Goal: Task Accomplishment & Management: Manage account settings

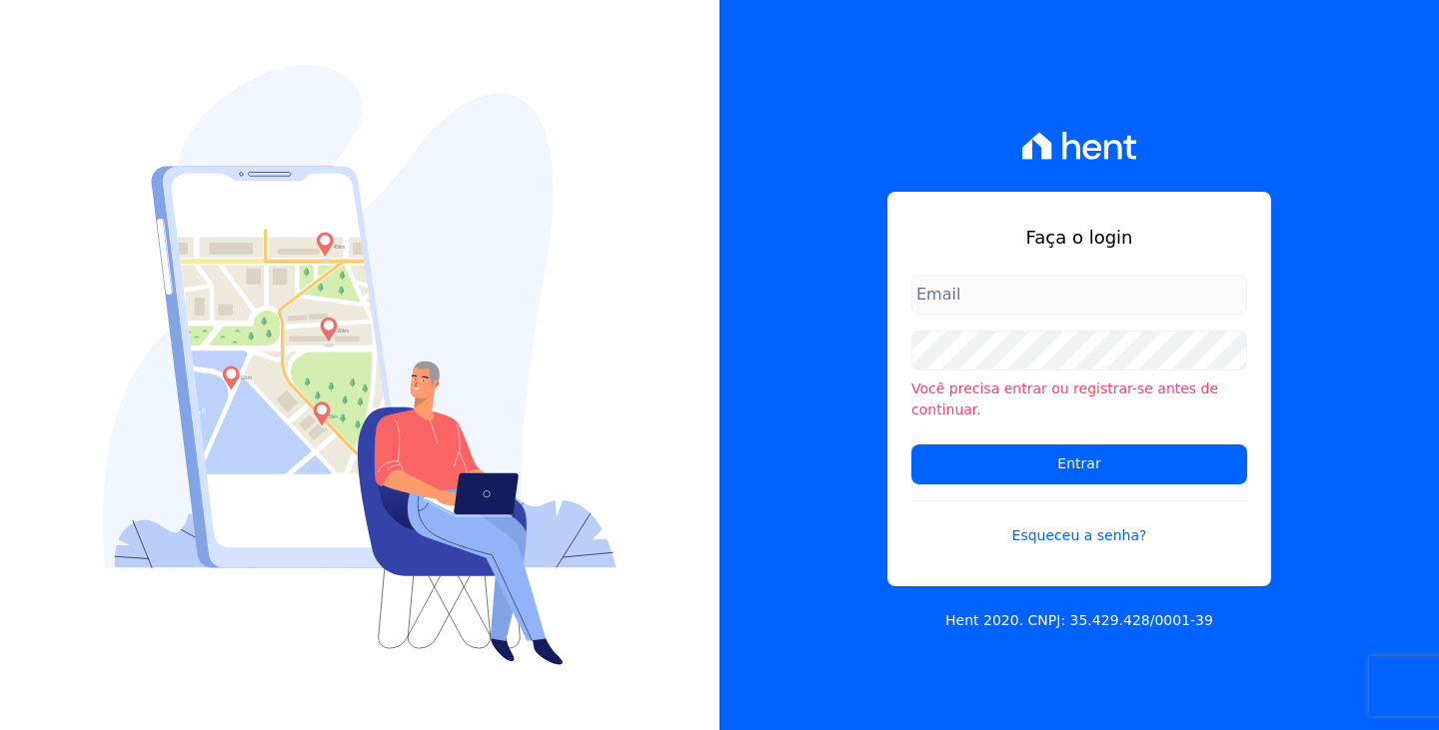
click at [1107, 310] on input "email" at bounding box center [1079, 295] width 336 height 40
type input "maria.edinea@markaprime.com.br"
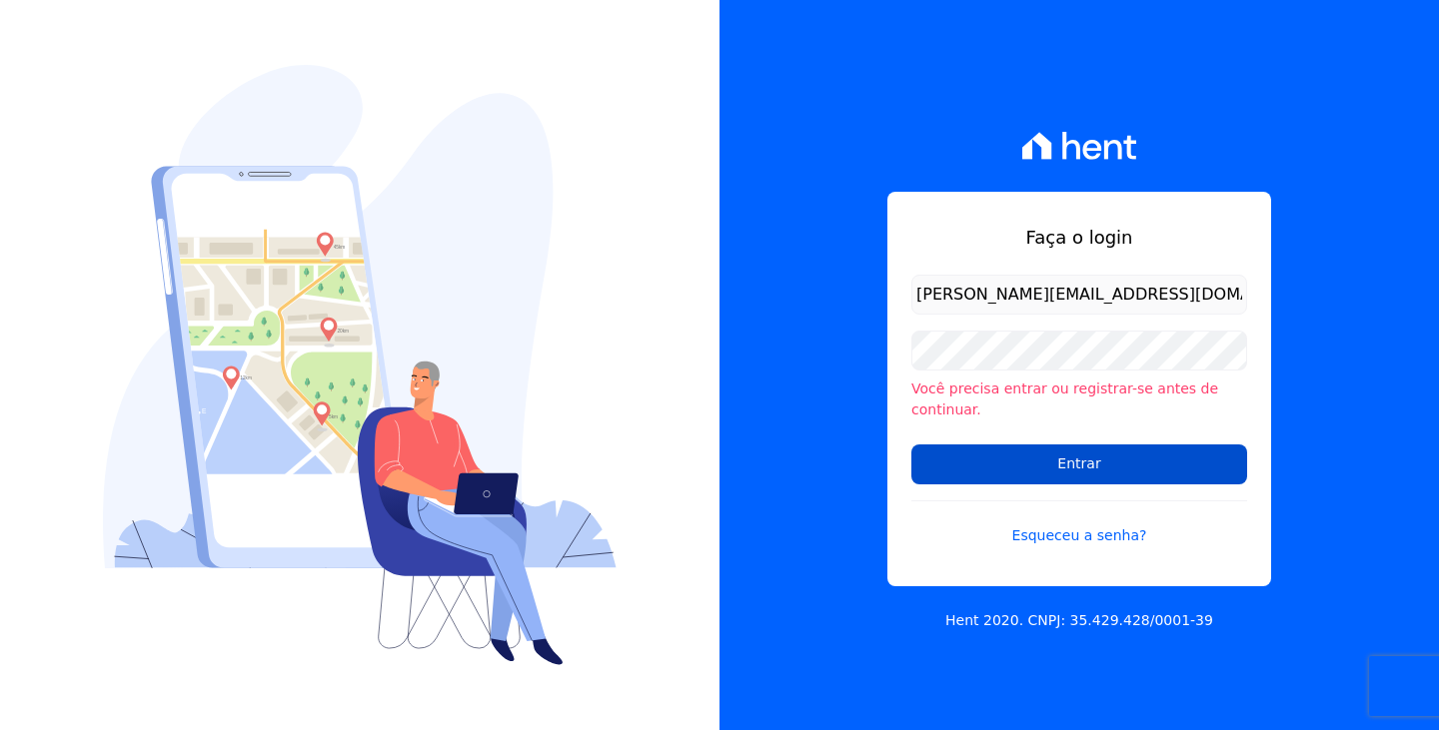
click at [1157, 460] on input "Entrar" at bounding box center [1079, 465] width 336 height 40
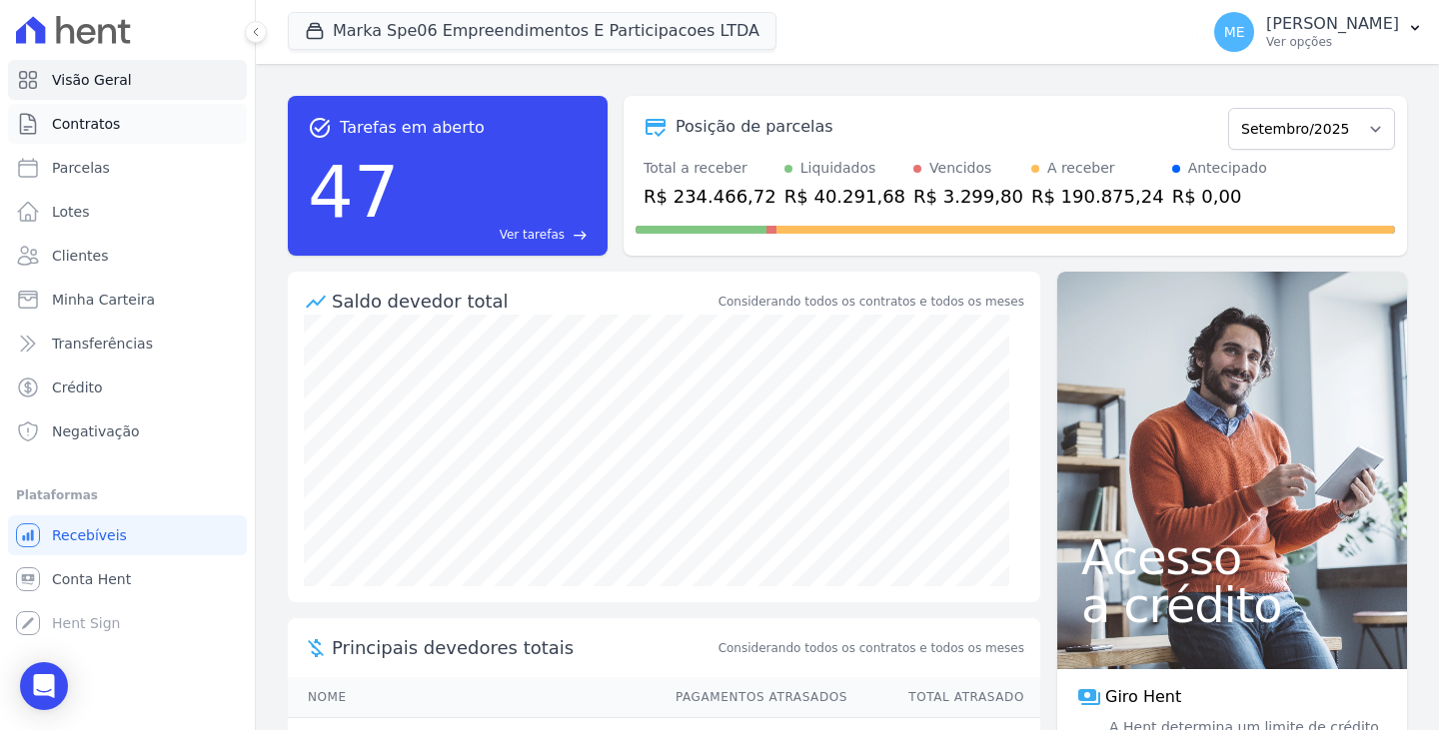
click at [76, 130] on span "Contratos" at bounding box center [86, 124] width 68 height 20
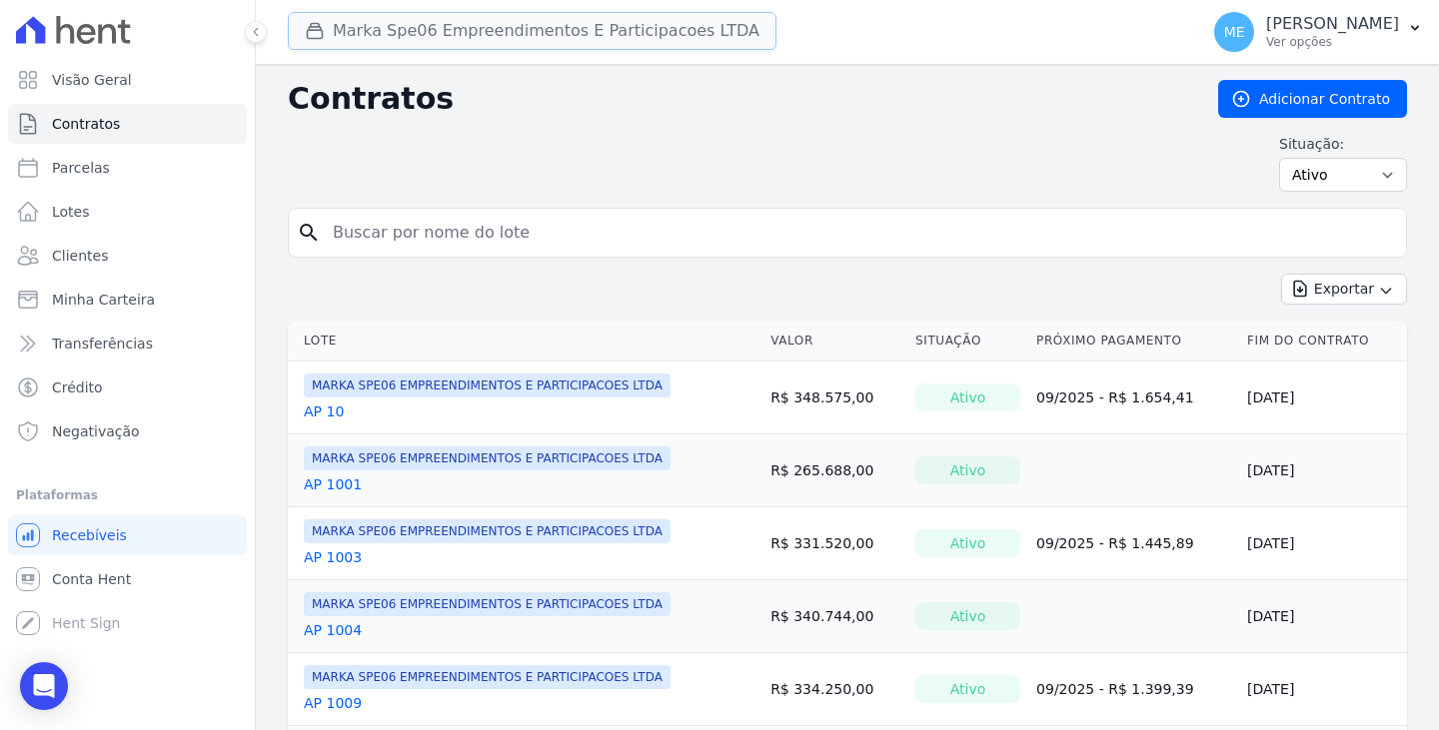
click at [599, 25] on button "Marka Spe06 Empreendimentos E Participacoes LTDA" at bounding box center [532, 31] width 489 height 38
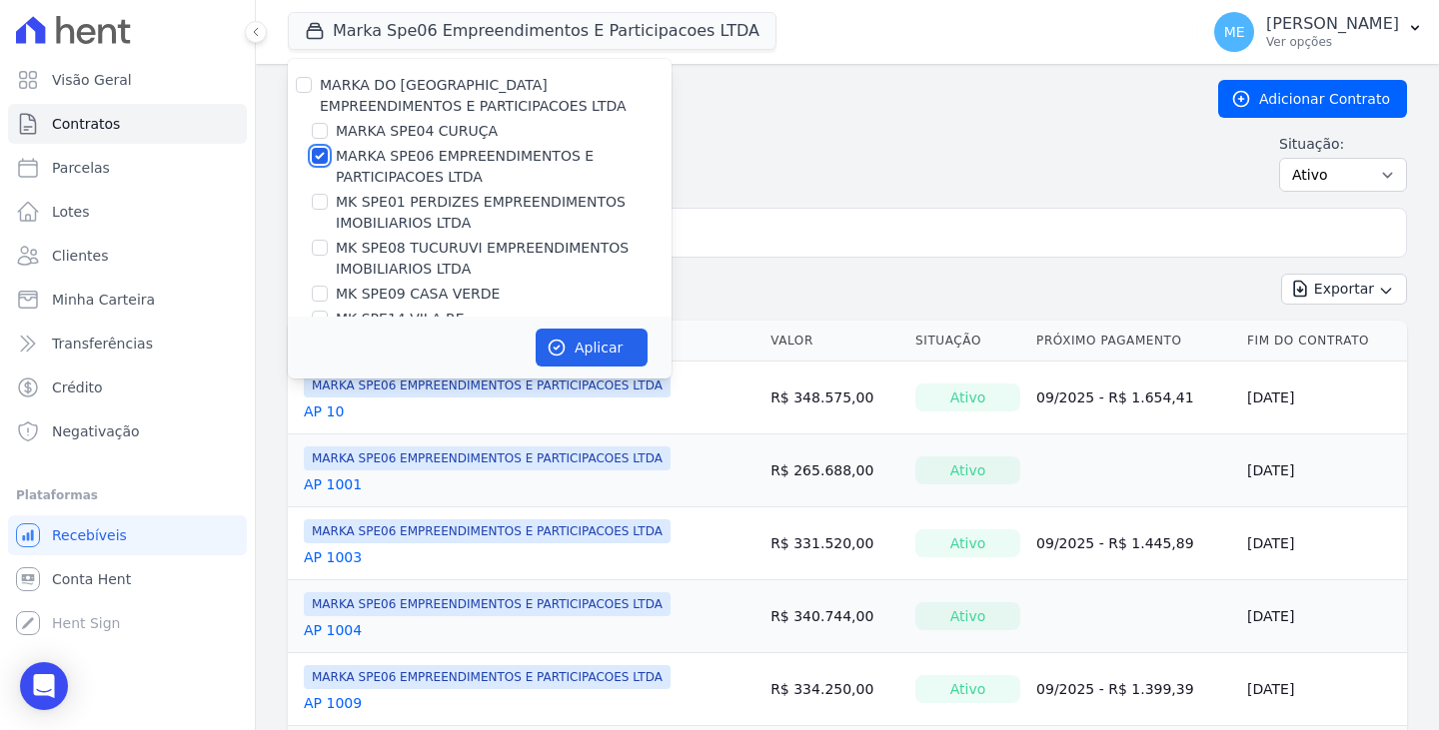
click at [322, 151] on input "MARKA SPE06 EMPREENDIMENTOS E PARTICIPACOES LTDA" at bounding box center [320, 156] width 16 height 16
checkbox input "false"
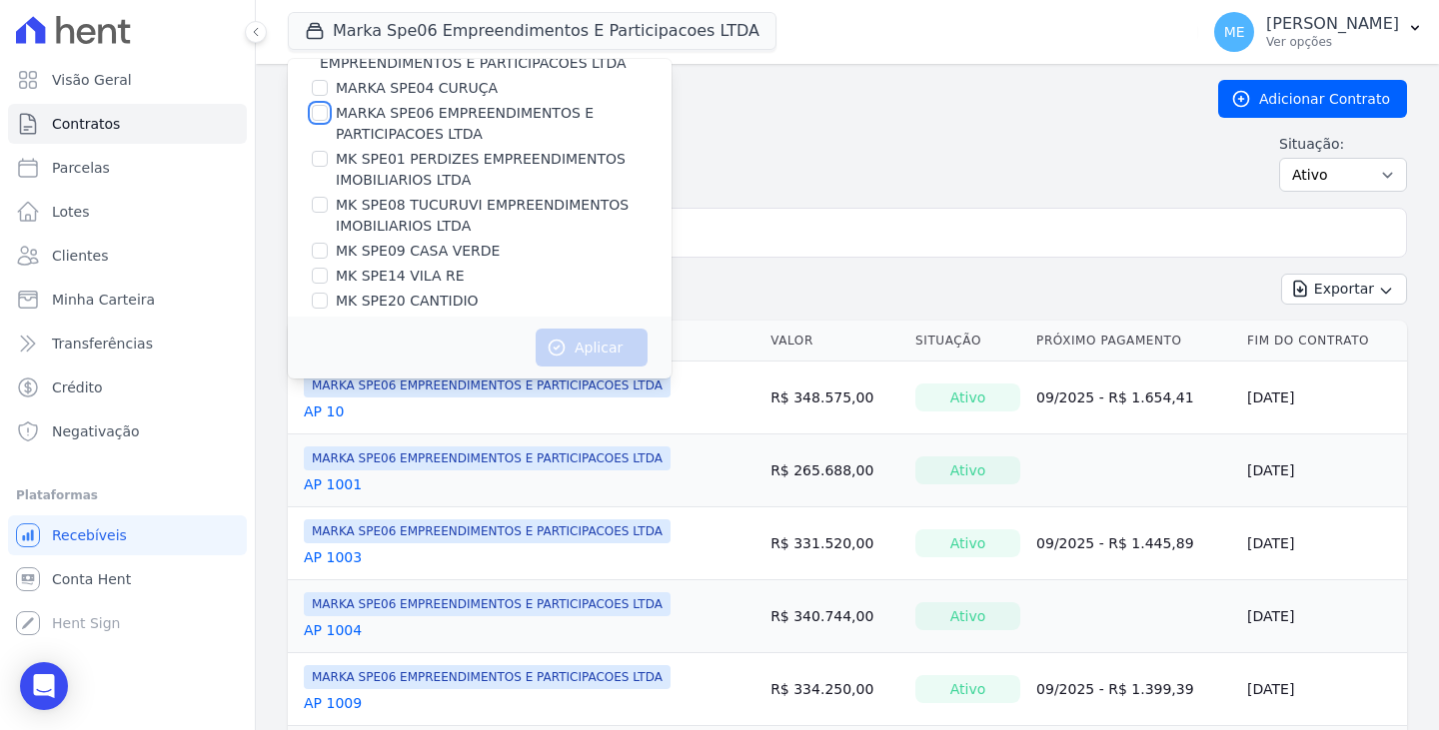
scroll to position [54, 0]
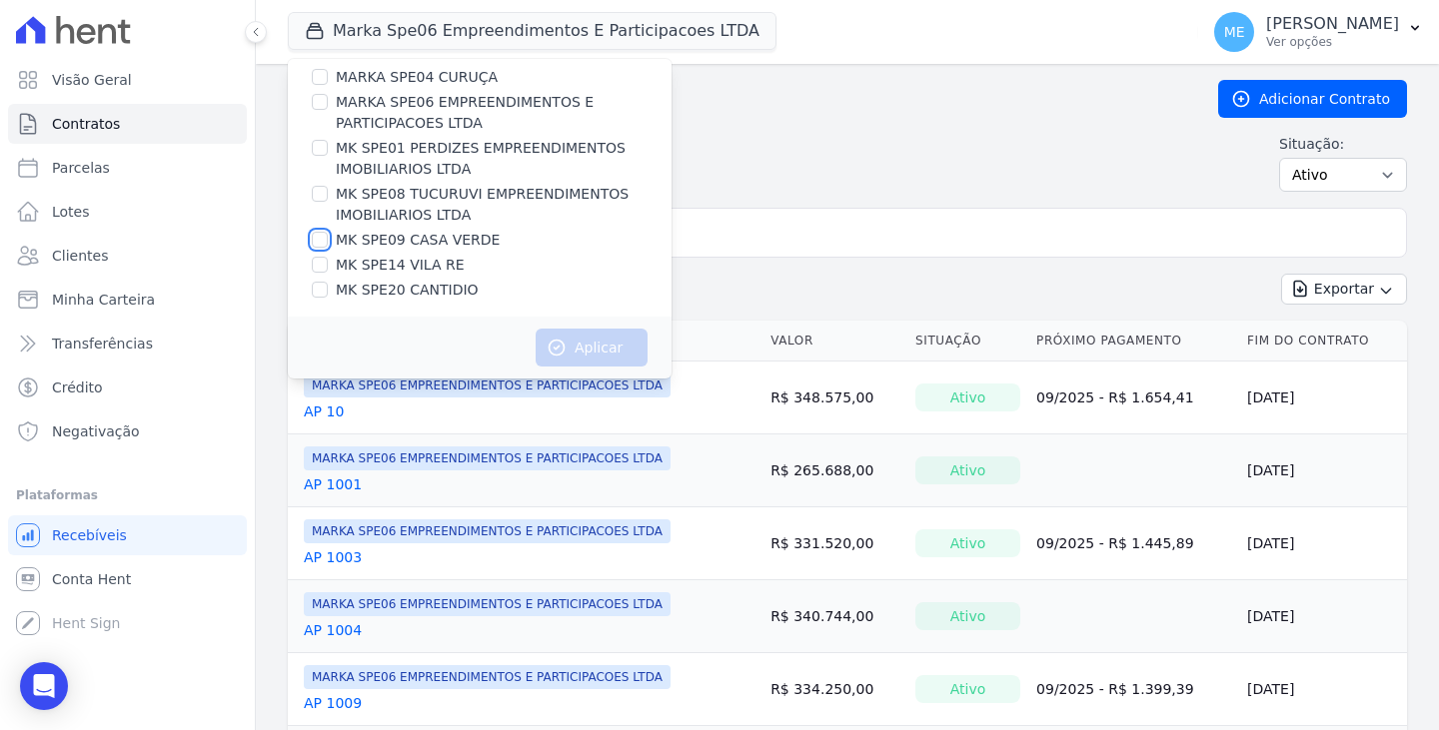
click at [323, 240] on input "MK SPE09 CASA VERDE" at bounding box center [320, 240] width 16 height 16
checkbox input "true"
click at [600, 349] on button "Aplicar" at bounding box center [592, 348] width 112 height 38
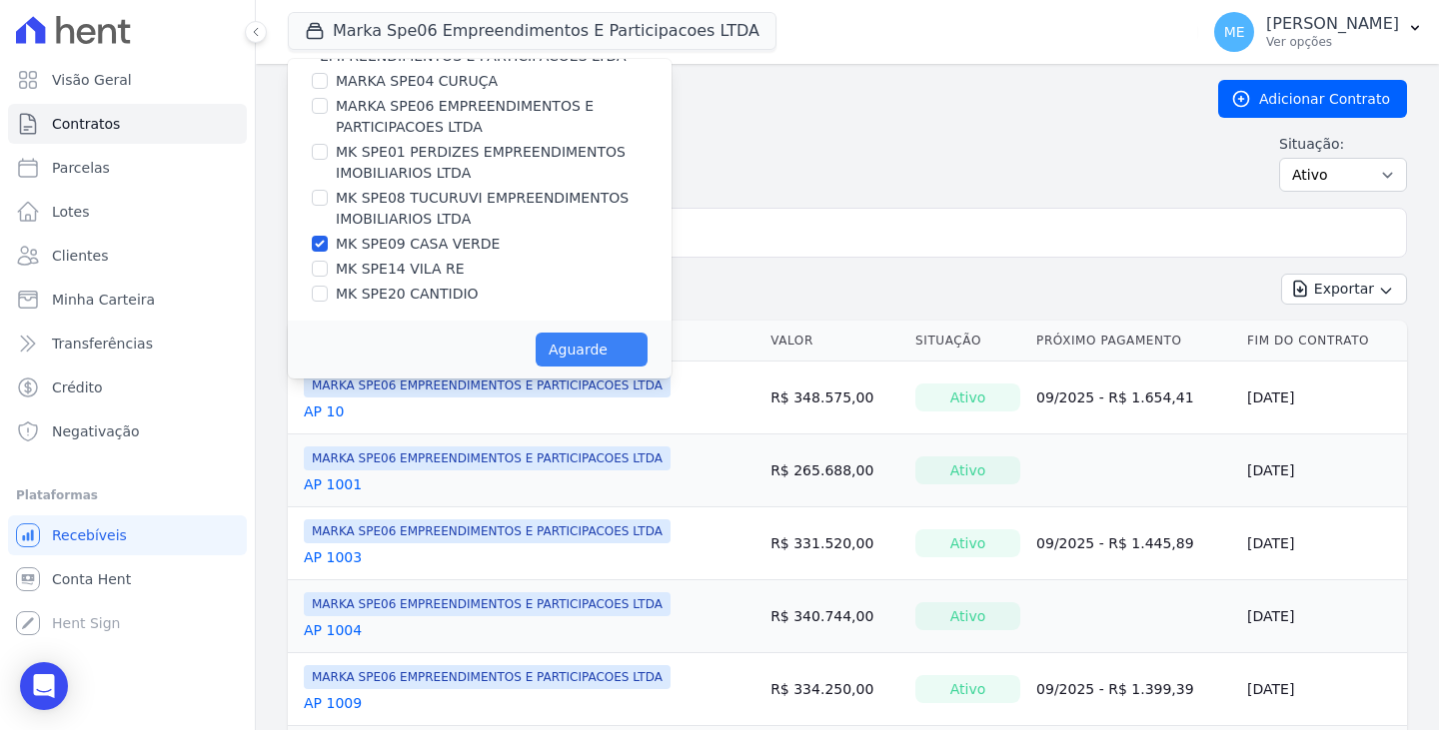
scroll to position [50, 0]
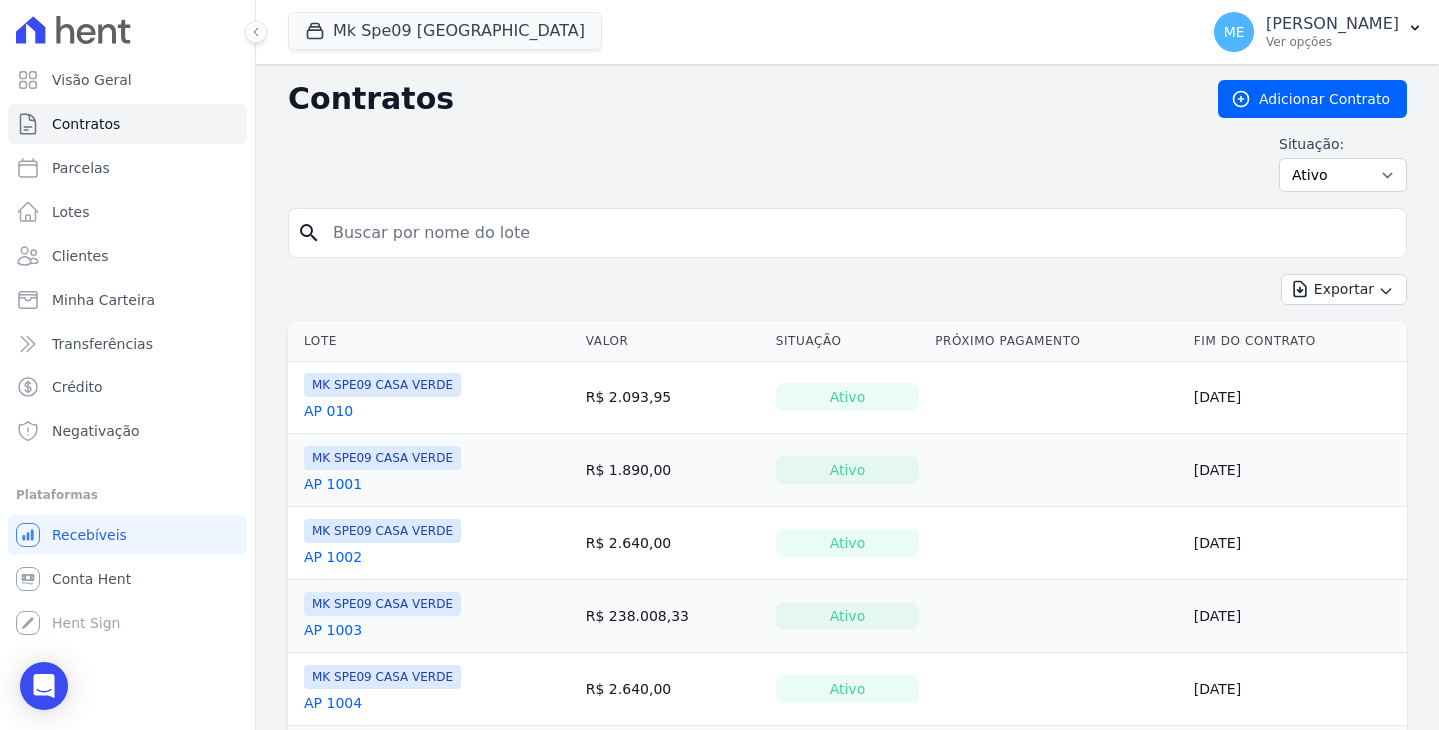
click at [543, 222] on input "search" at bounding box center [859, 233] width 1077 height 40
type input "714"
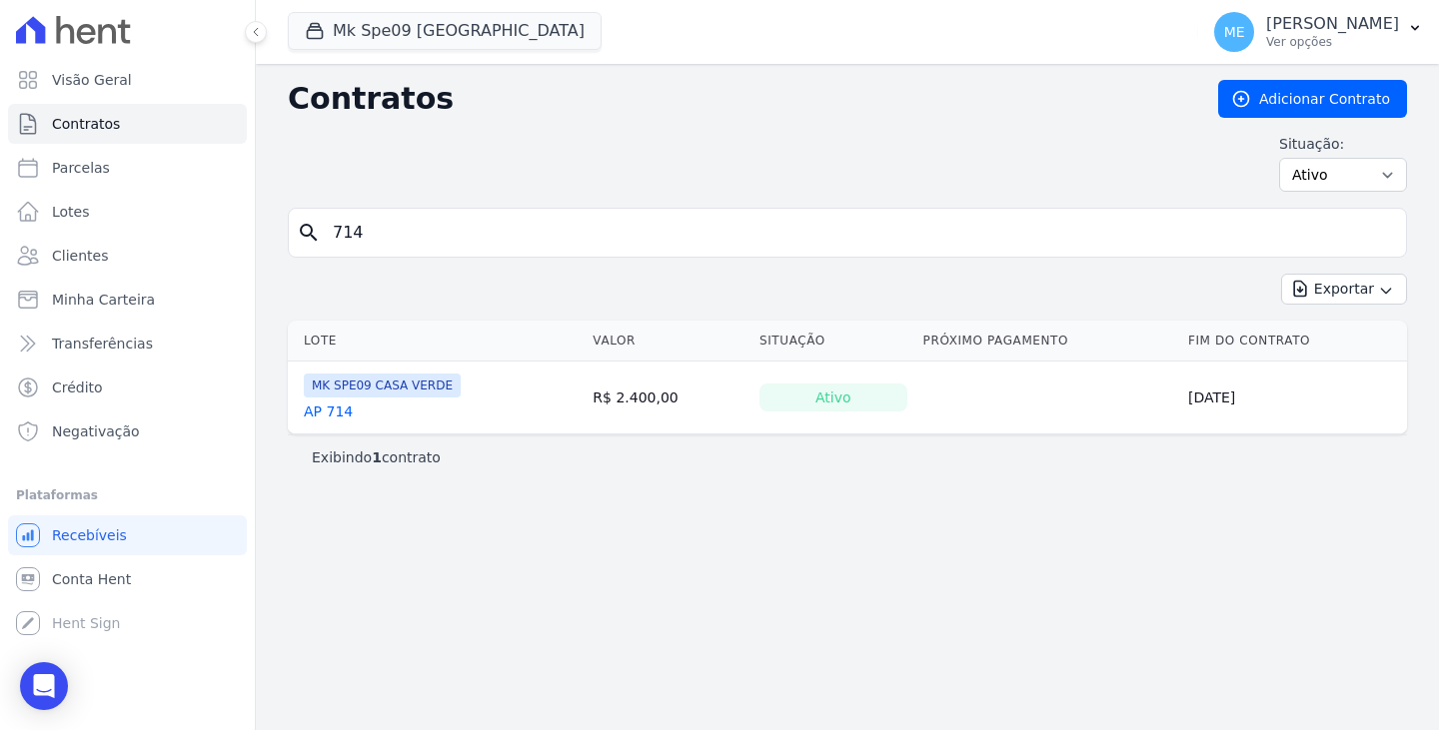
click at [333, 413] on link "AP 714" at bounding box center [328, 412] width 49 height 20
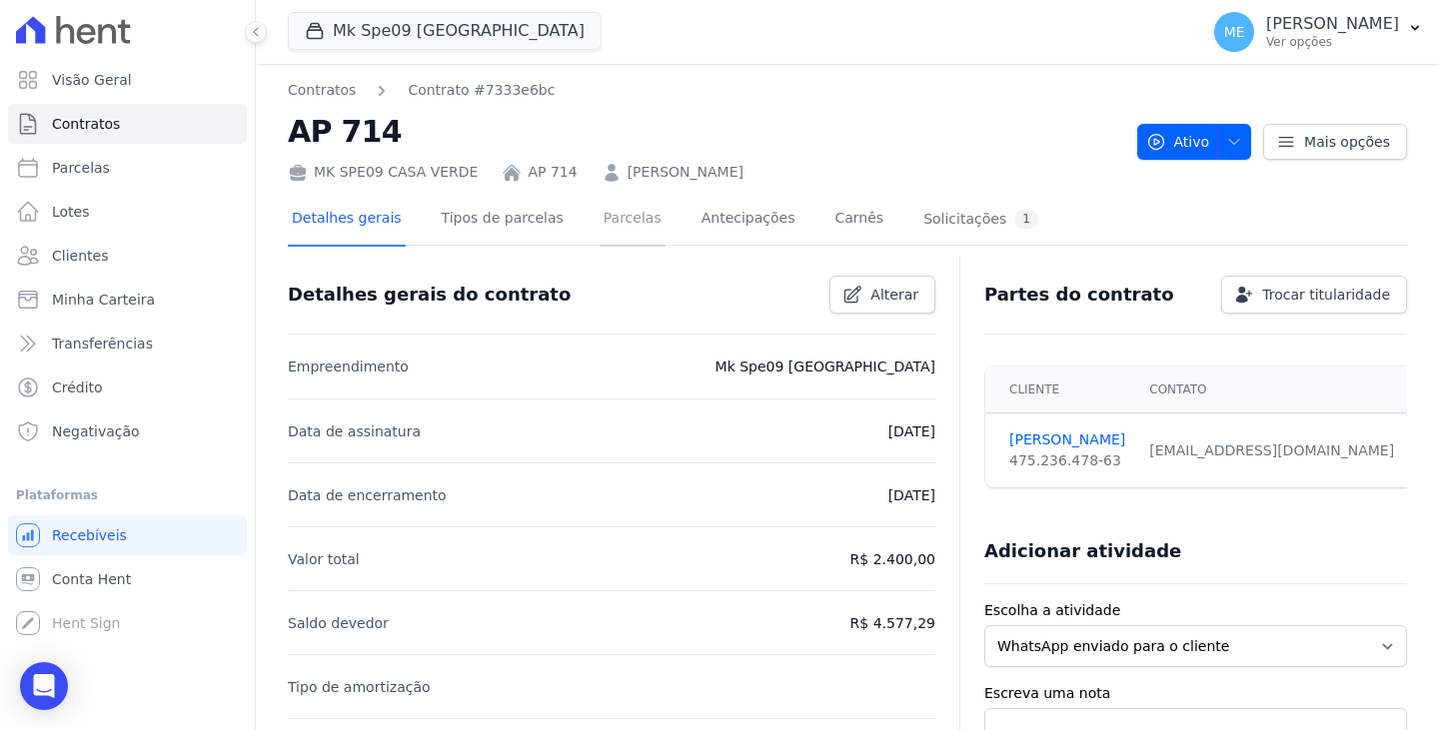
click at [600, 218] on link "Parcelas" at bounding box center [633, 220] width 66 height 53
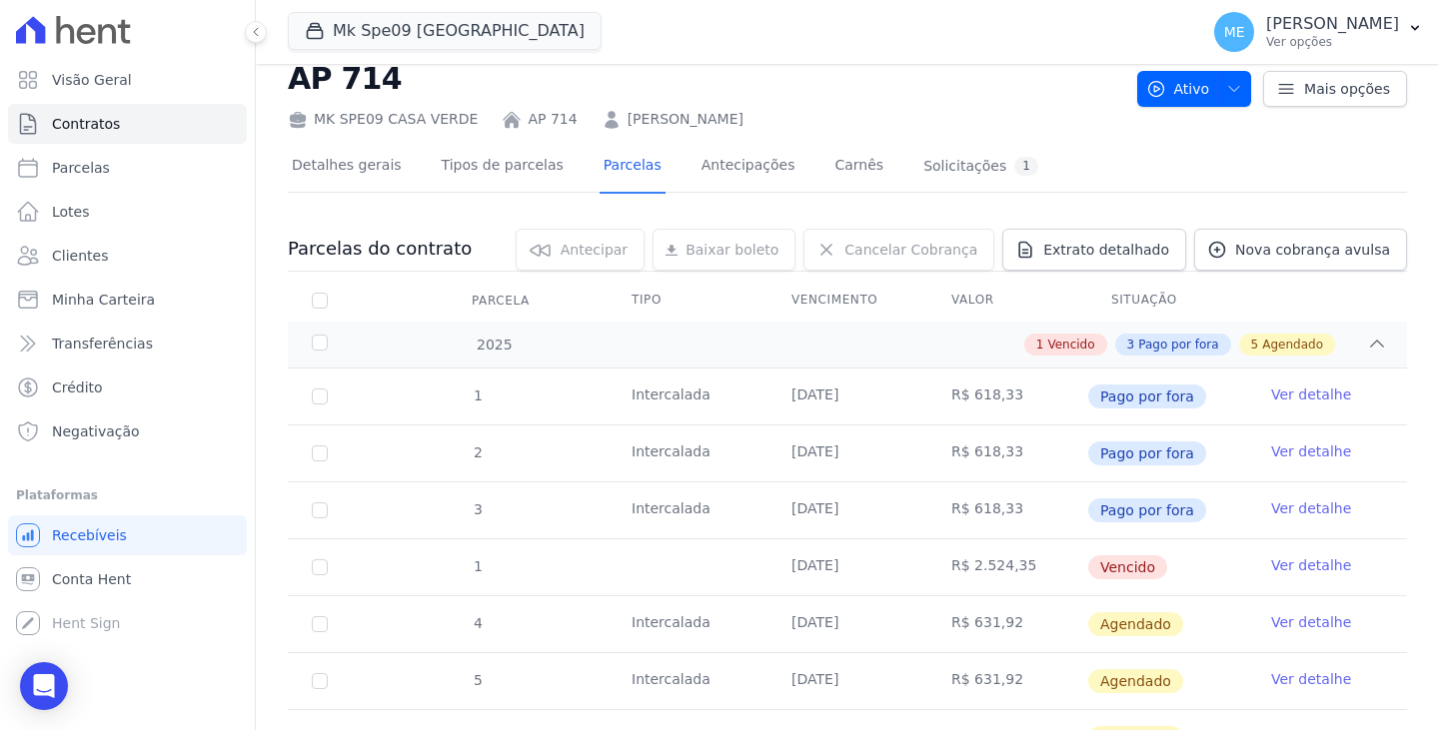
scroll to position [200, 0]
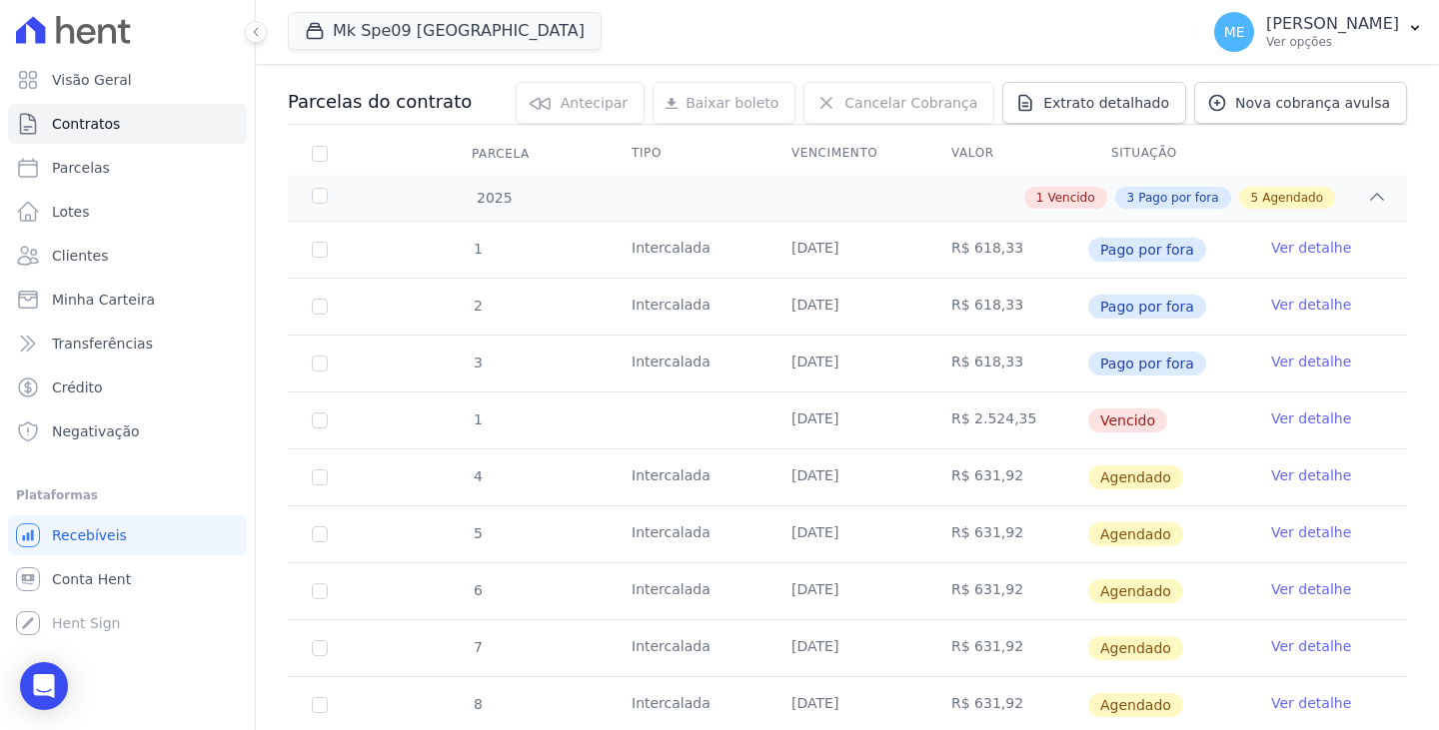
click at [1321, 476] on link "Ver detalhe" at bounding box center [1311, 476] width 80 height 20
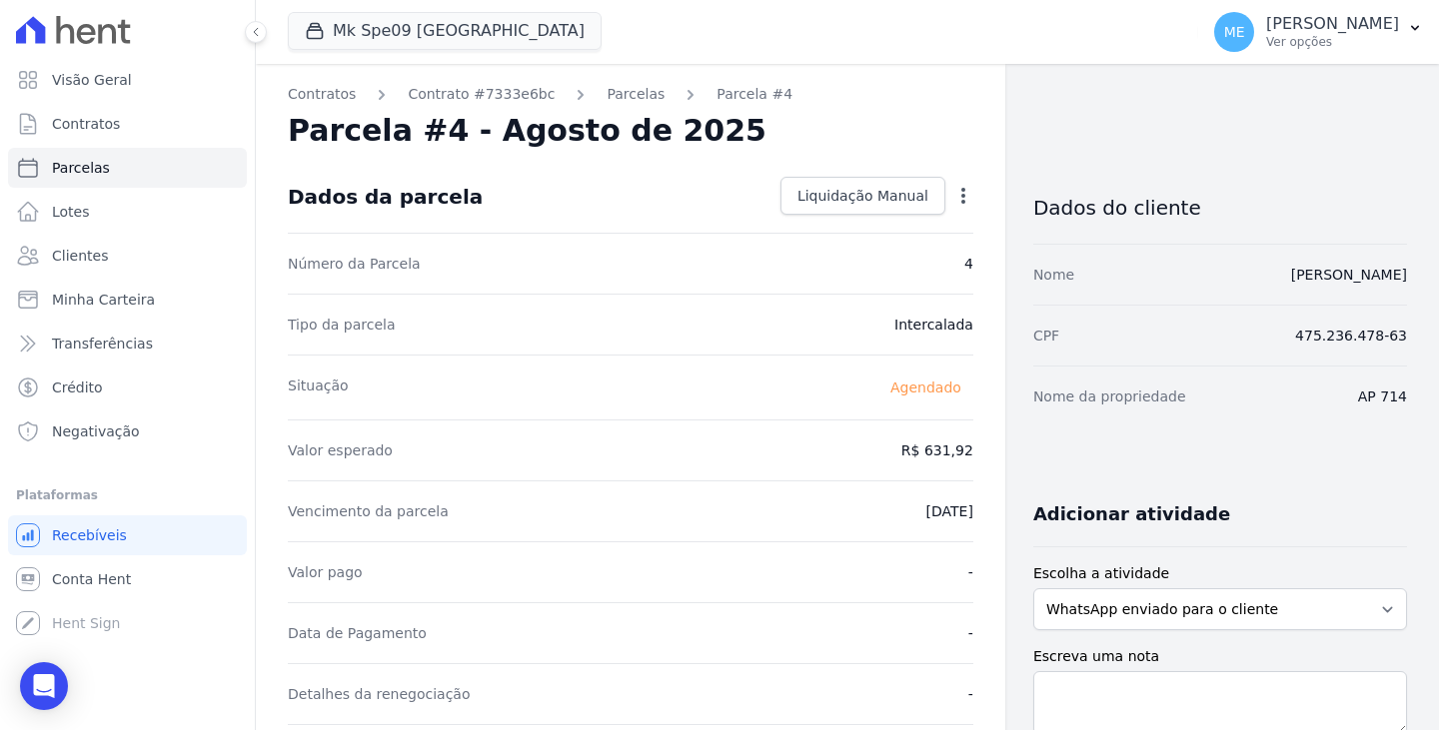
click at [961, 194] on icon "button" at bounding box center [963, 196] width 4 height 16
click at [836, 219] on link "Alterar" at bounding box center [877, 223] width 176 height 36
click at [939, 451] on input "631.91" at bounding box center [877, 449] width 192 height 42
type input "653.39"
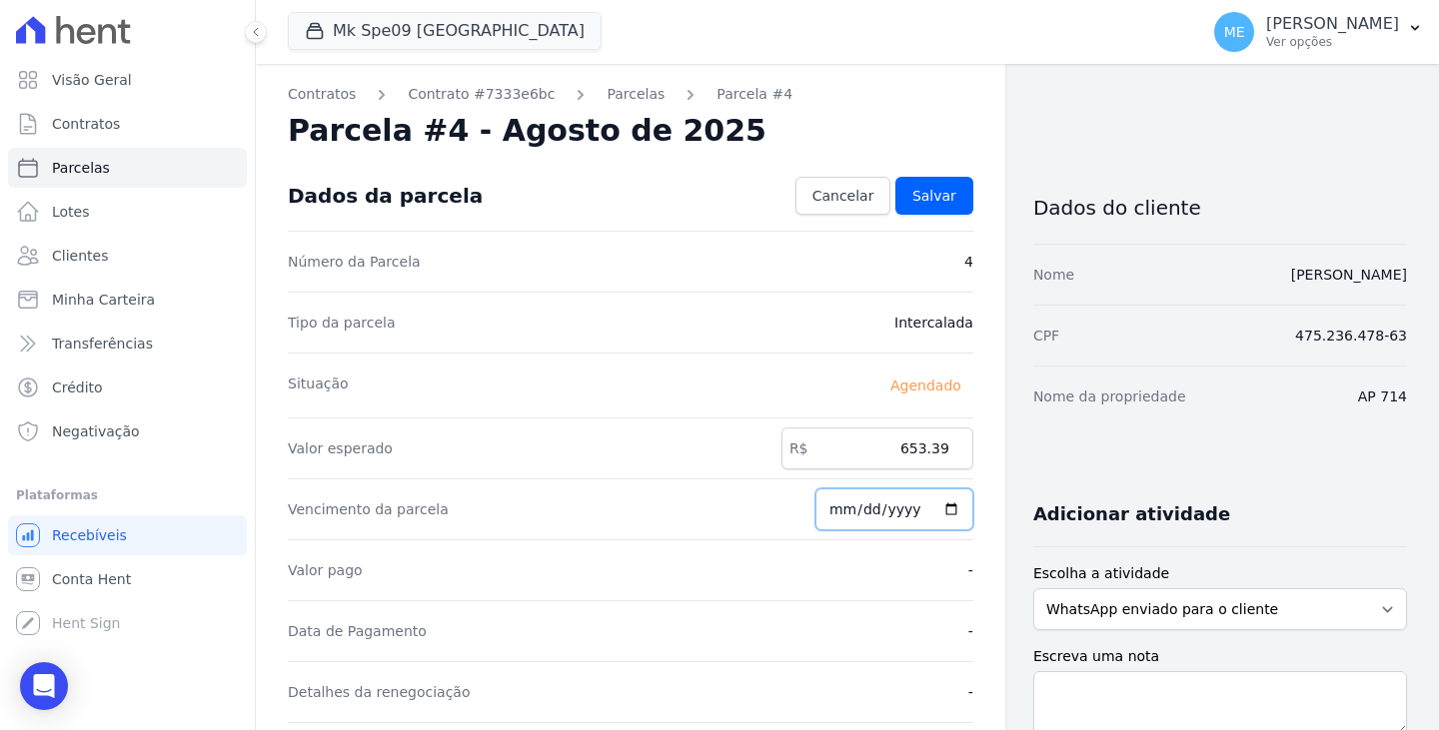
click at [863, 512] on input "2025-08-25" at bounding box center [894, 510] width 158 height 42
type input "2025-09-25"
click at [846, 506] on input "2025-09-25" at bounding box center [894, 510] width 158 height 42
click at [844, 507] on input "2025-09-25" at bounding box center [894, 510] width 158 height 42
type input "2025-09-09"
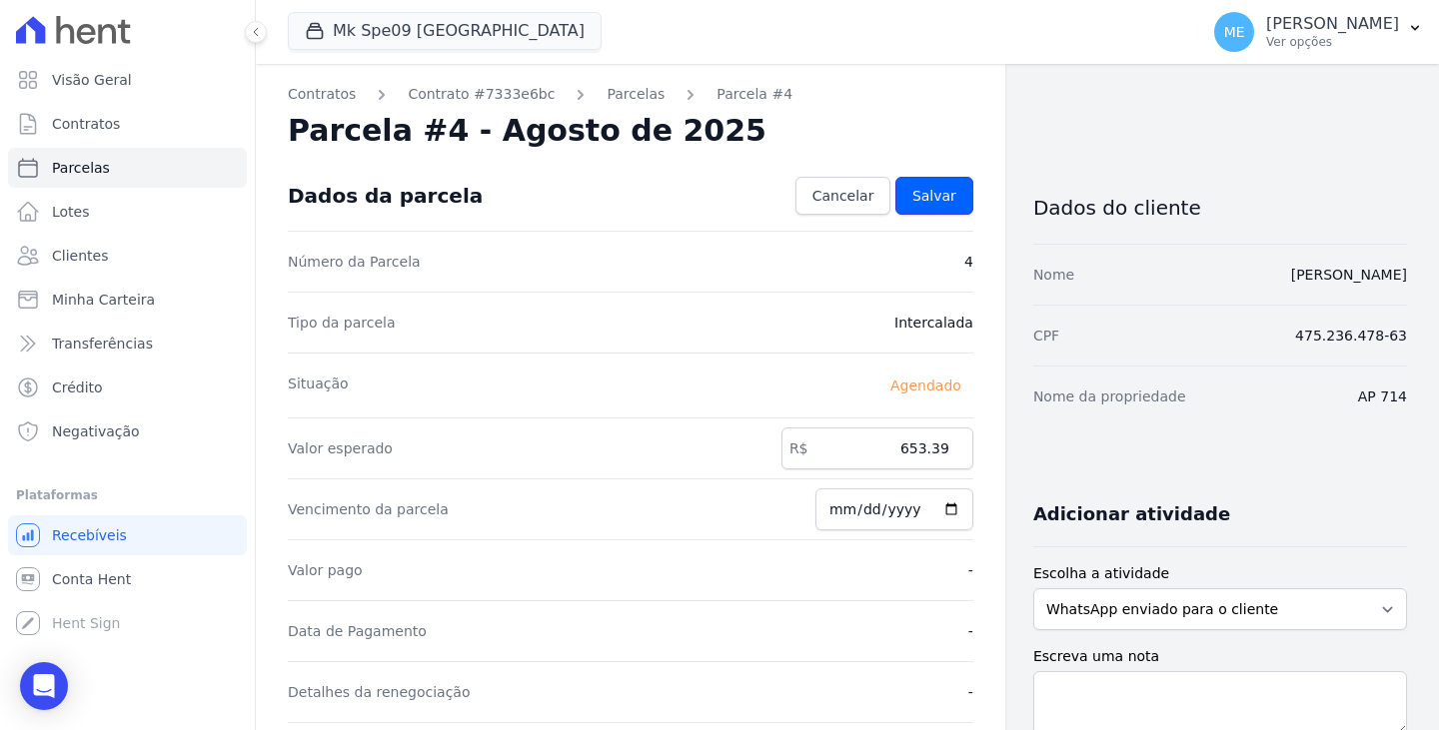
click at [915, 190] on span "Salvar" at bounding box center [934, 196] width 44 height 20
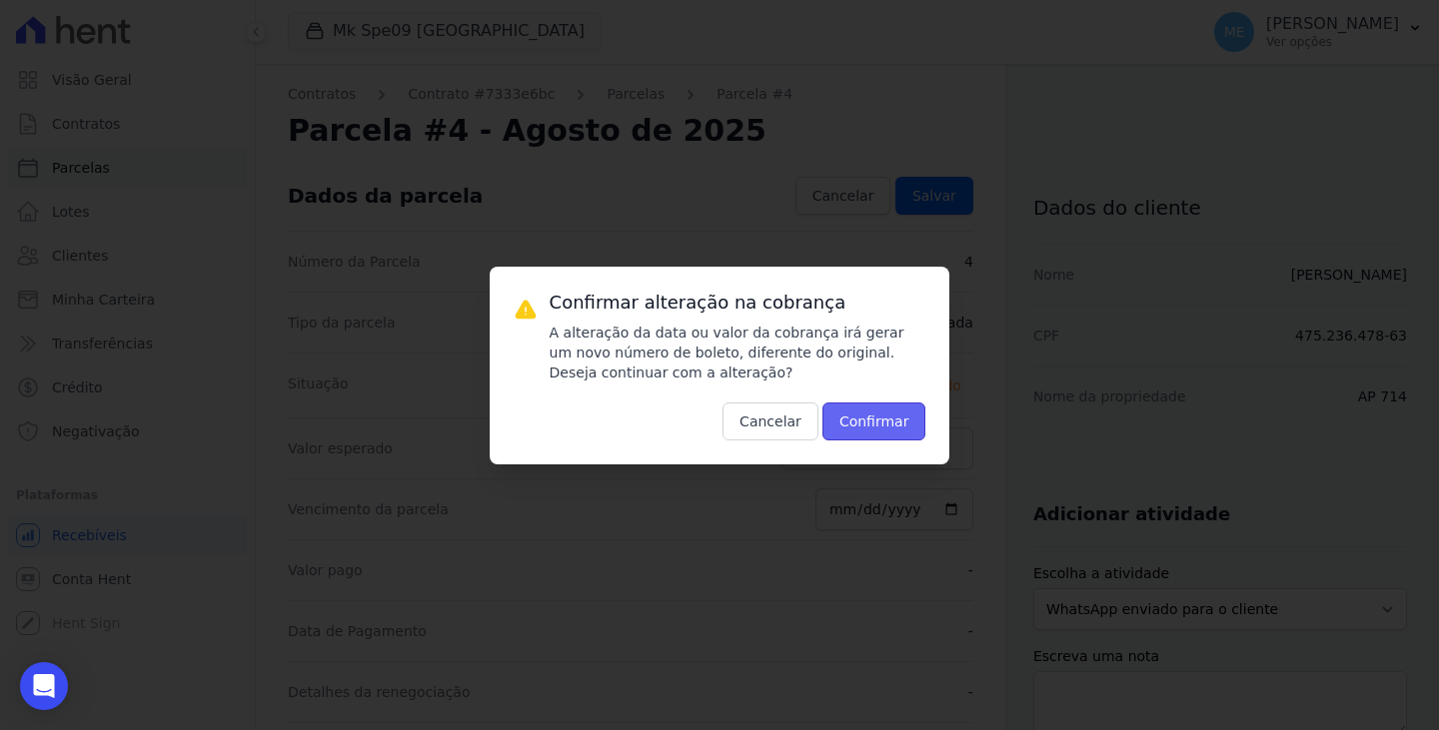
click at [897, 411] on button "Confirmar" at bounding box center [874, 422] width 104 height 38
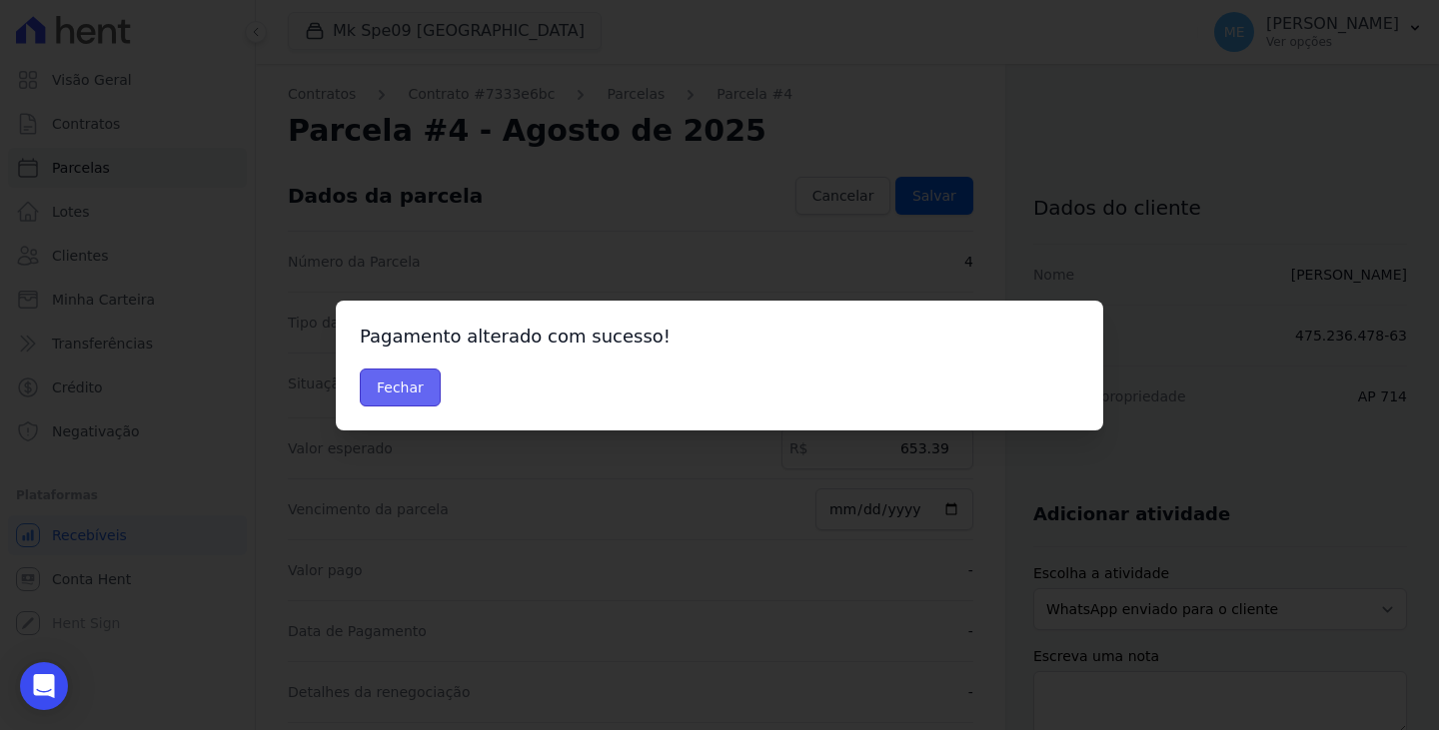
click at [393, 381] on button "Fechar" at bounding box center [400, 388] width 81 height 38
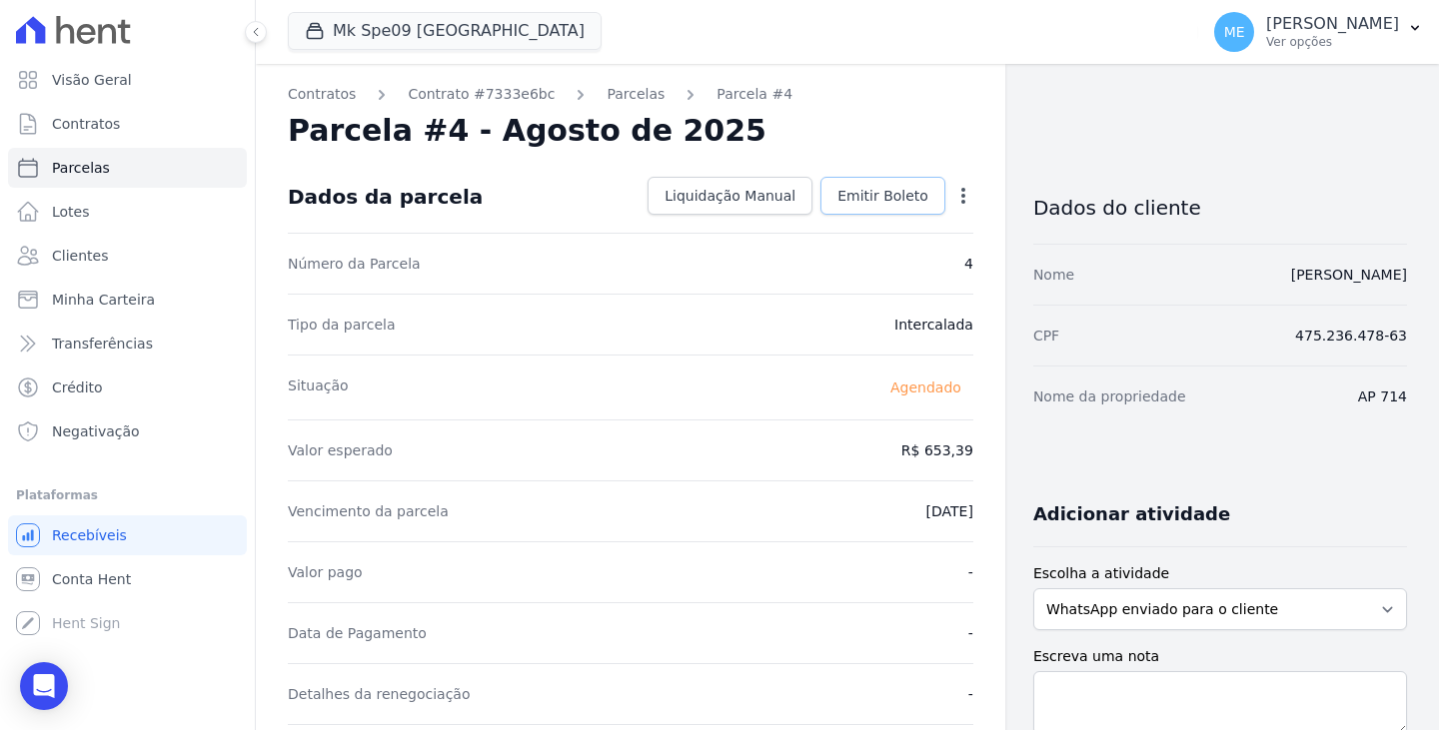
click at [888, 197] on span "Emitir Boleto" at bounding box center [882, 196] width 91 height 20
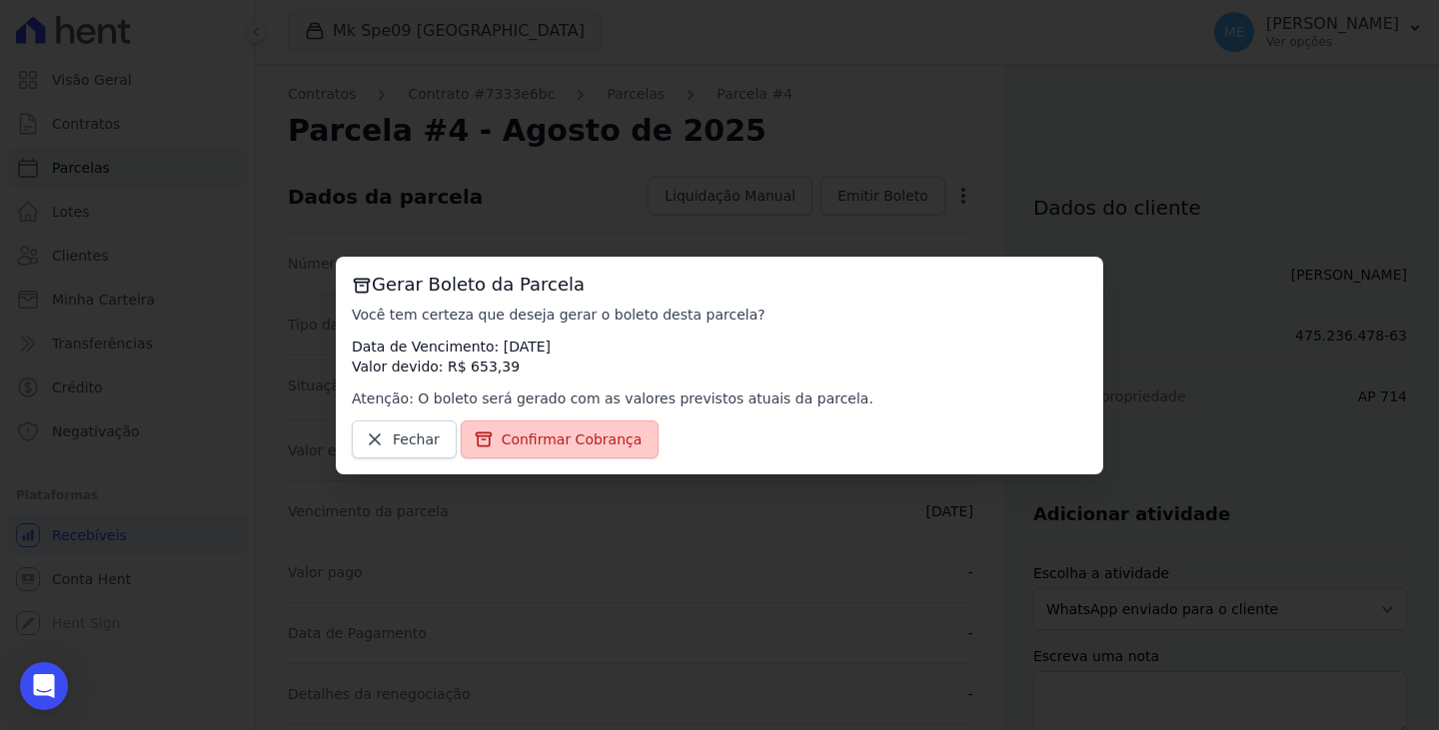
click at [568, 439] on span "Confirmar Cobrança" at bounding box center [572, 440] width 141 height 20
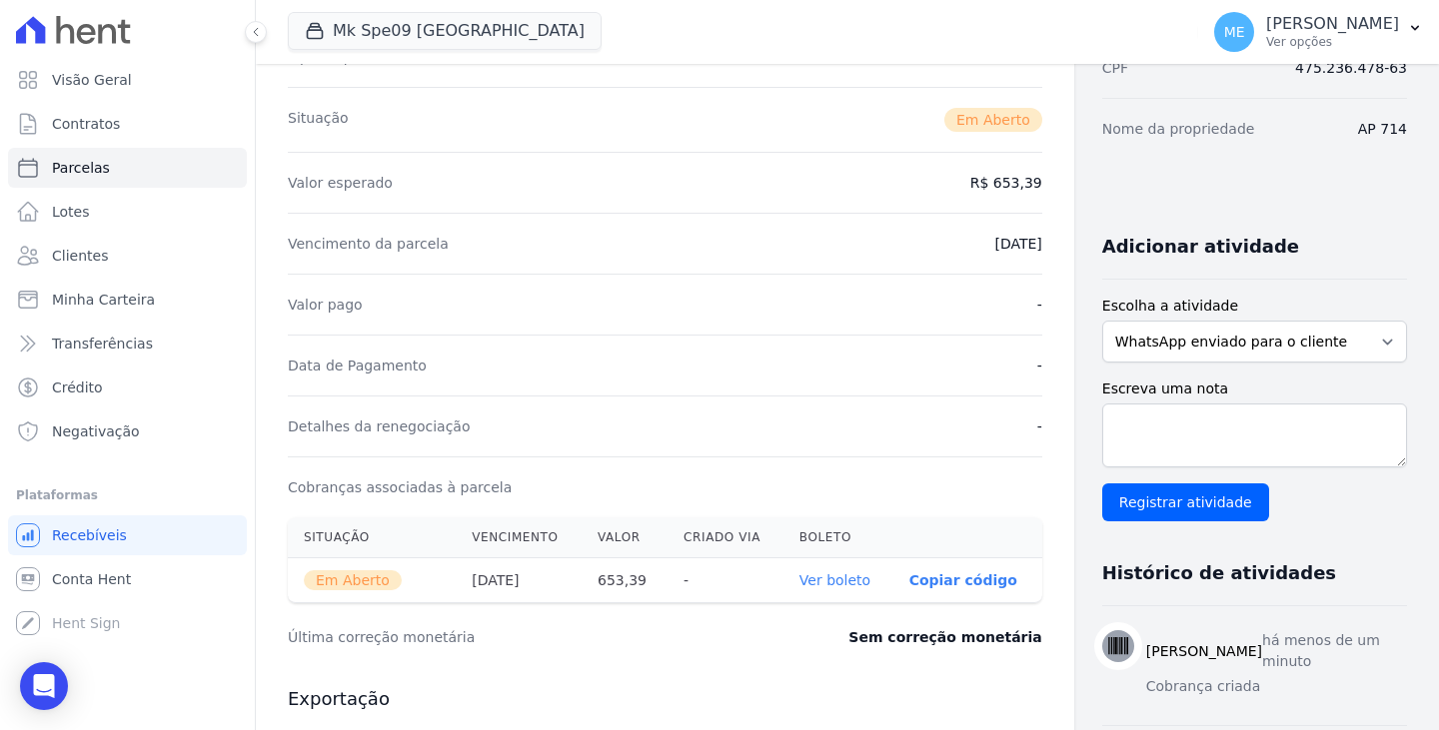
scroll to position [400, 0]
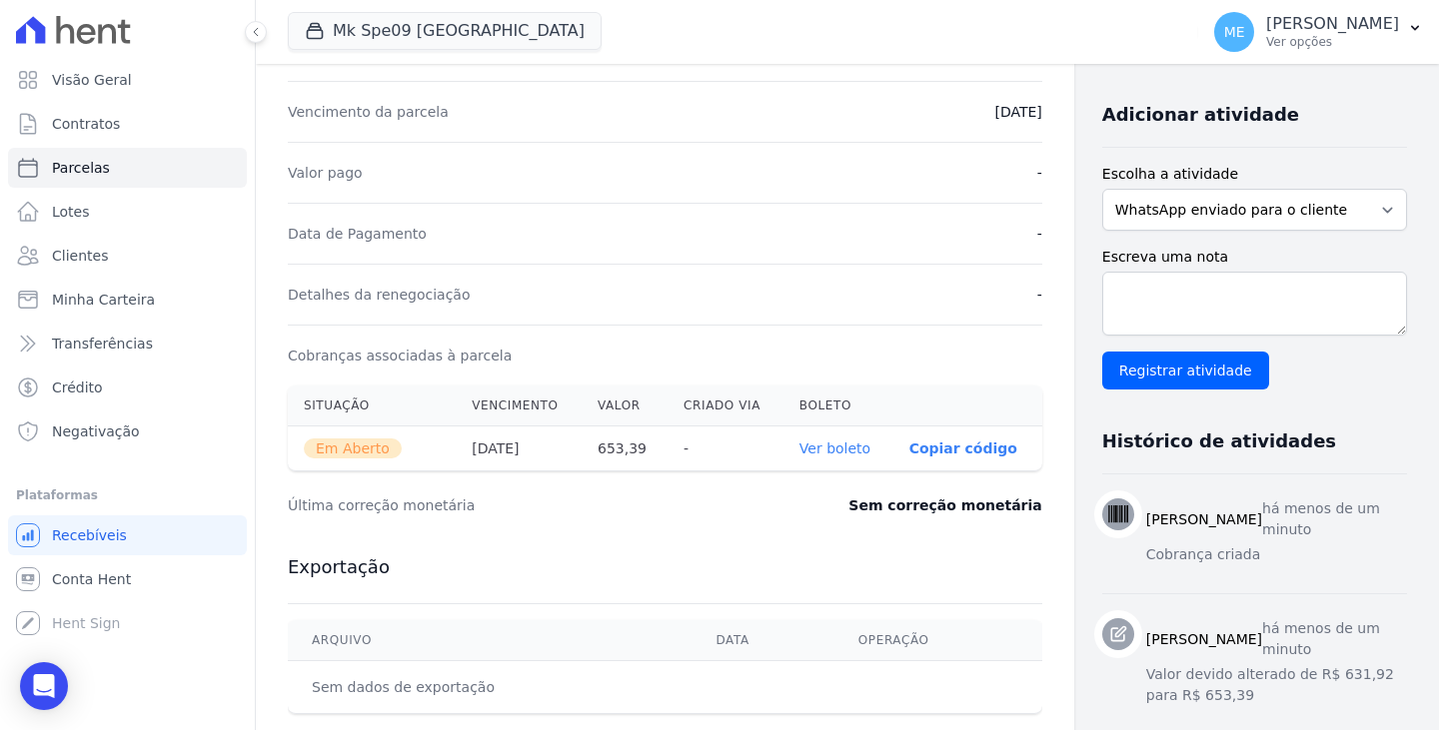
click at [813, 449] on link "Ver boleto" at bounding box center [834, 449] width 71 height 16
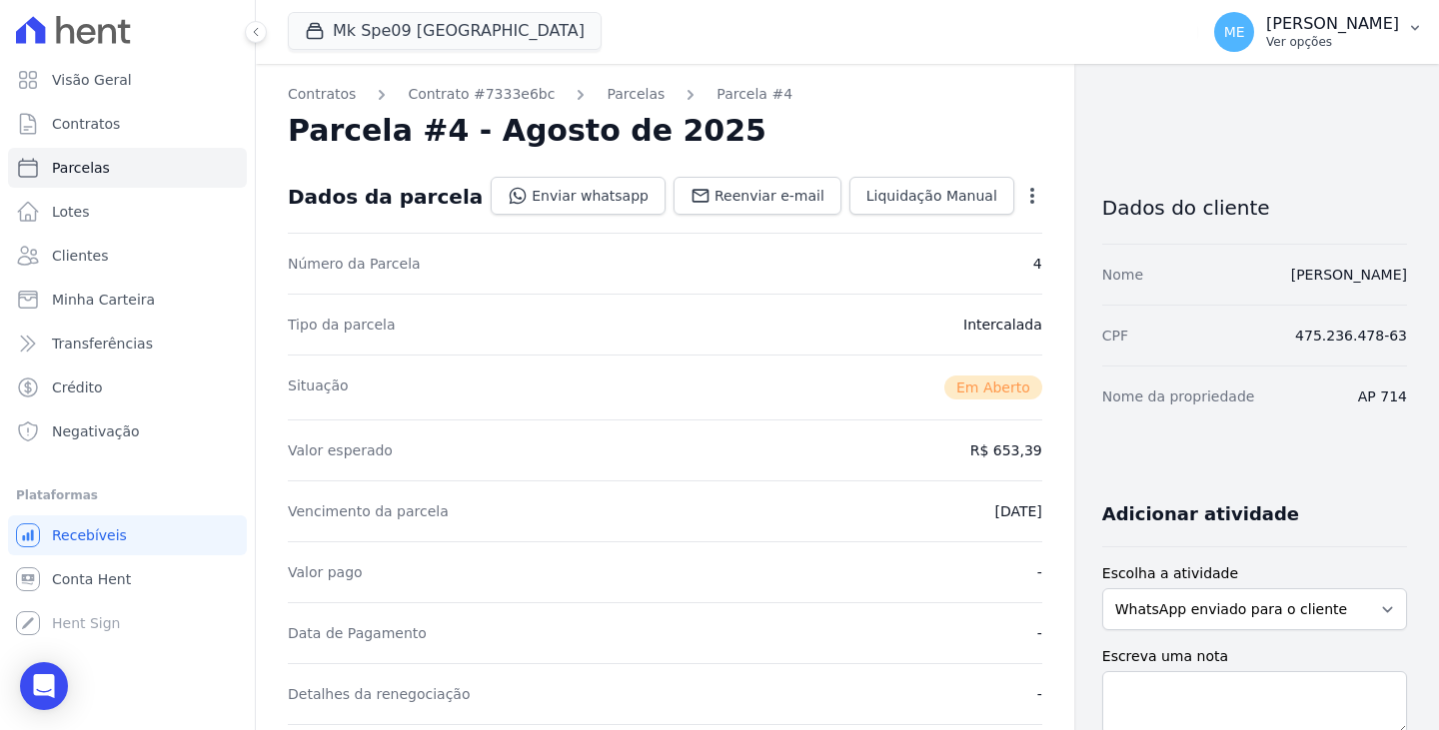
click at [1418, 19] on button "ME Maria Edinea Ver opções" at bounding box center [1318, 32] width 241 height 56
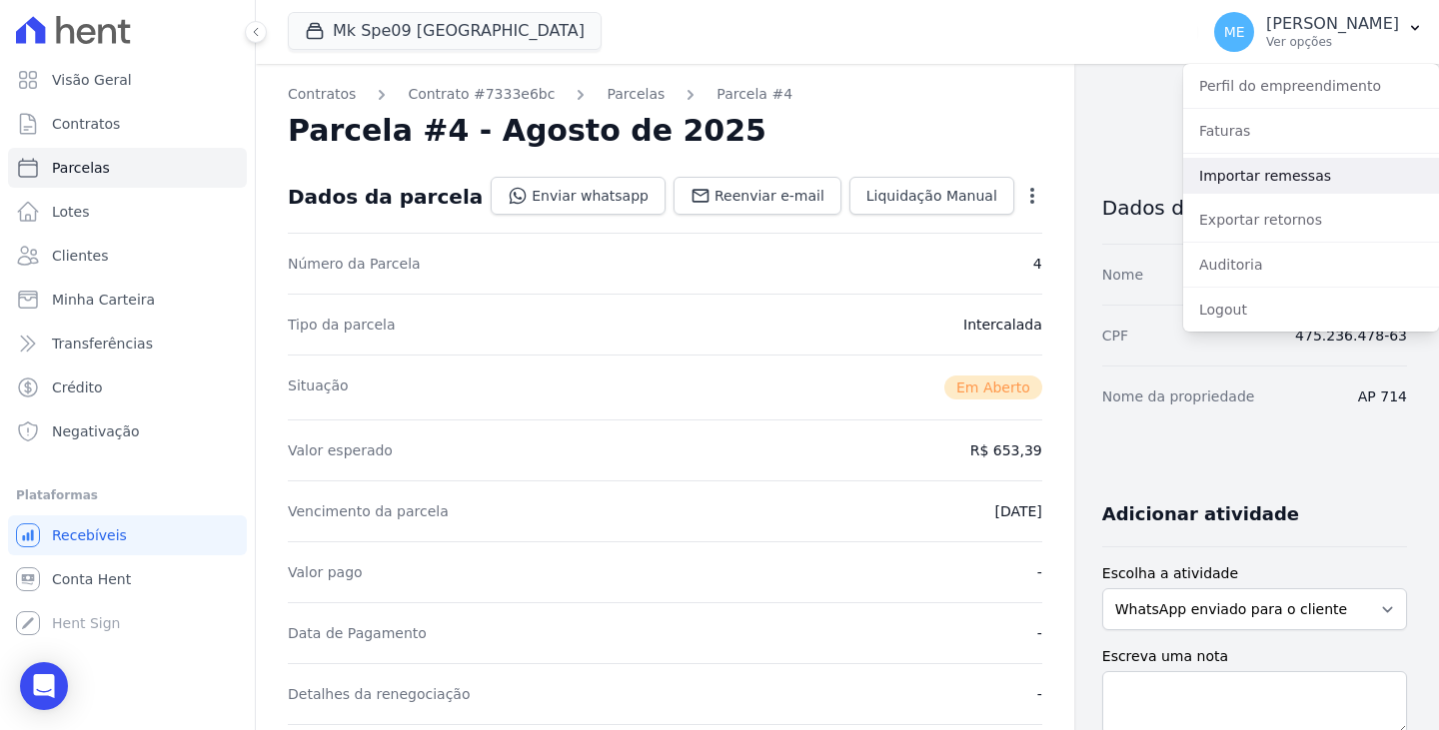
click at [1292, 176] on link "Importar remessas" at bounding box center [1311, 176] width 256 height 36
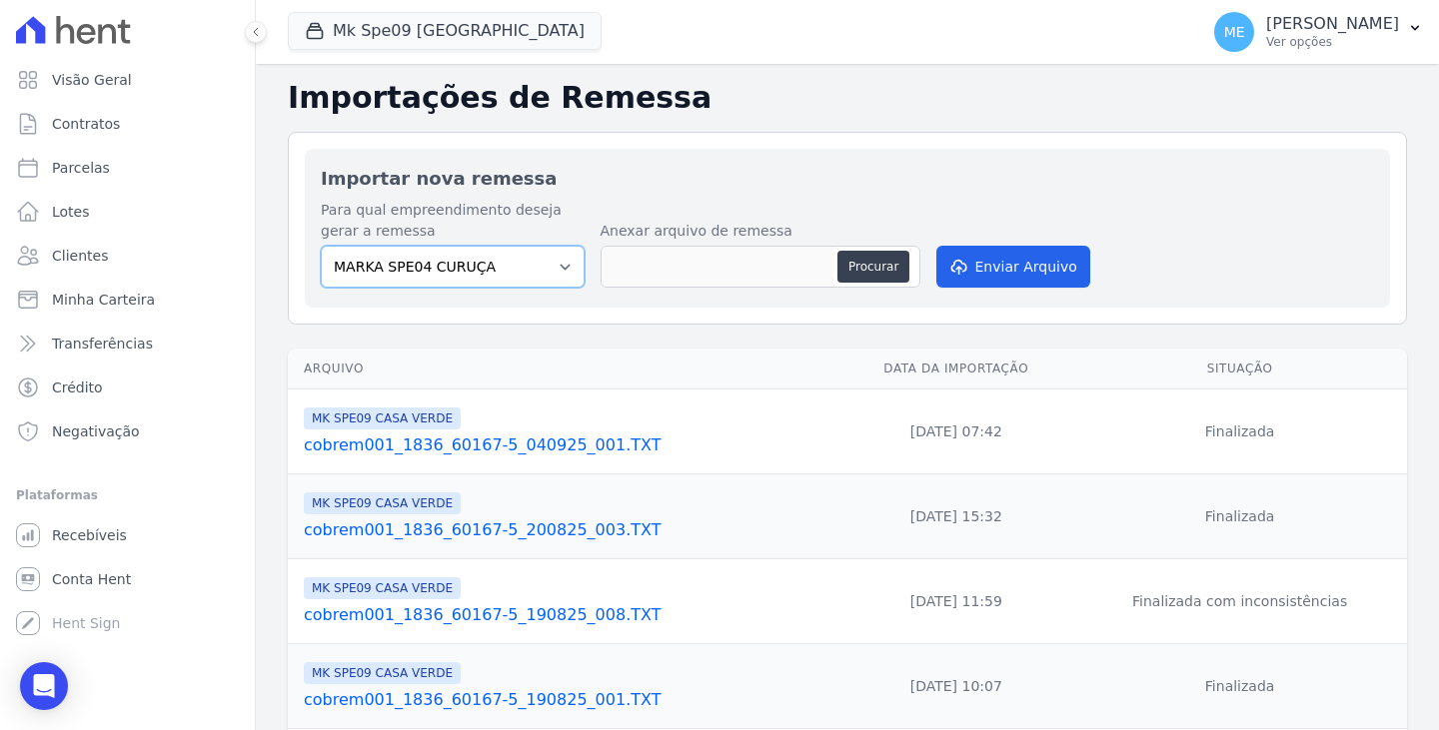
click at [556, 267] on select "MARKA SPE04 CURUÇA MARKA SPE06 EMPREENDIMENTOS E PARTICIPACOES LTDA MK SPE01 PE…" at bounding box center [453, 267] width 264 height 42
select select "faf7fecb-8fd7-4b35-8acd-3d6a38ea6f82"
click at [321, 246] on select "MARKA SPE04 CURUÇA MARKA SPE06 EMPREENDIMENTOS E PARTICIPACOES LTDA MK SPE01 PE…" at bounding box center [453, 267] width 264 height 42
click at [852, 265] on button "Procurar" at bounding box center [873, 267] width 72 height 32
type input "cobrem001_1836_60167-5_080925_001.TXT"
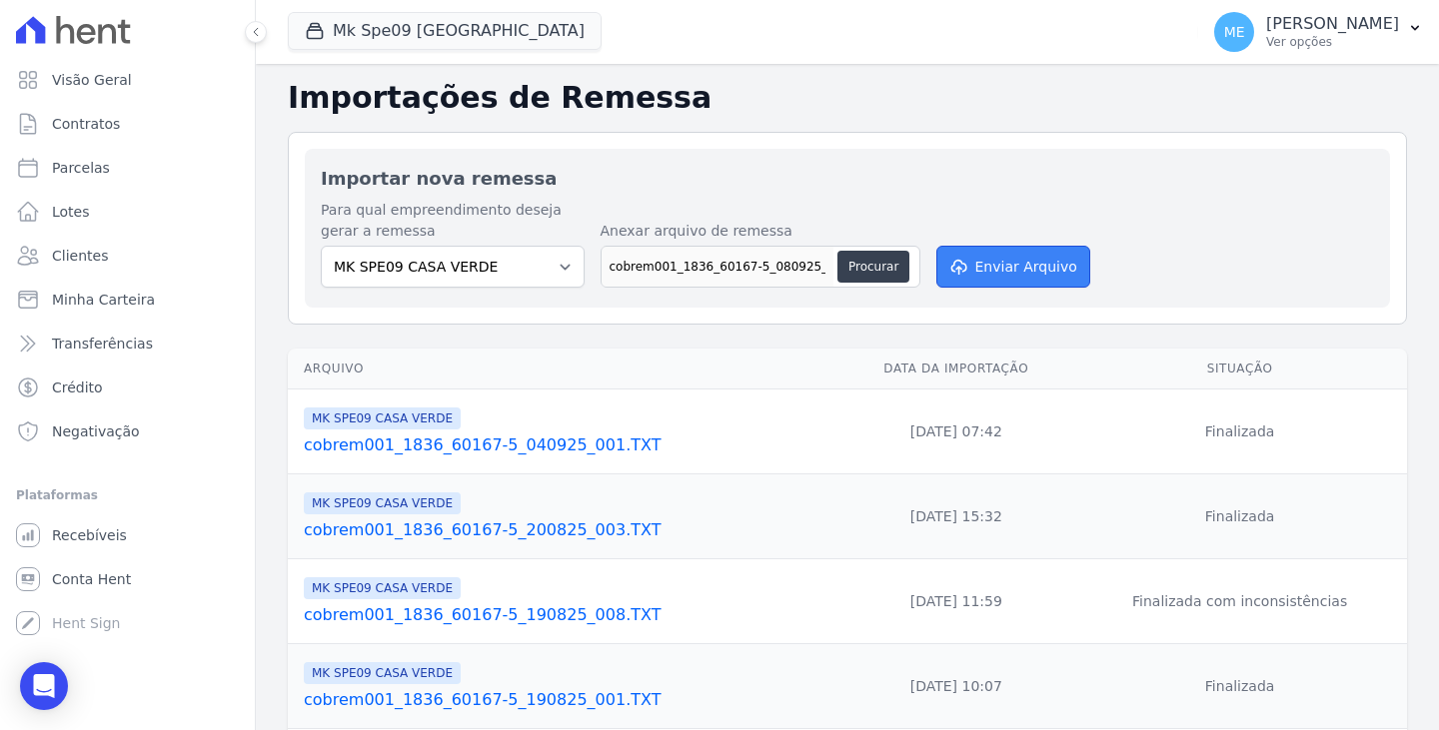
click at [1028, 272] on button "Enviar Arquivo" at bounding box center [1013, 267] width 154 height 42
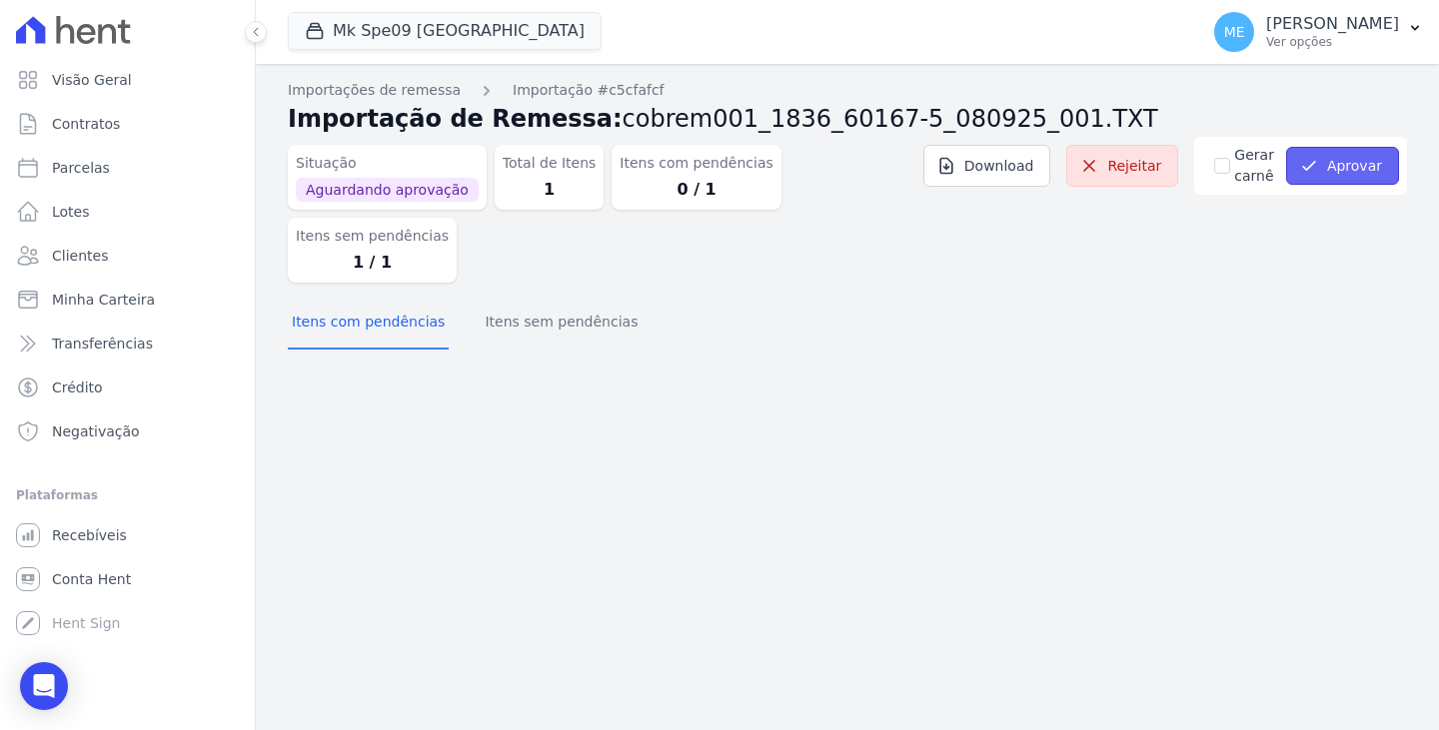
click at [1359, 166] on button "Aprovar" at bounding box center [1342, 166] width 113 height 38
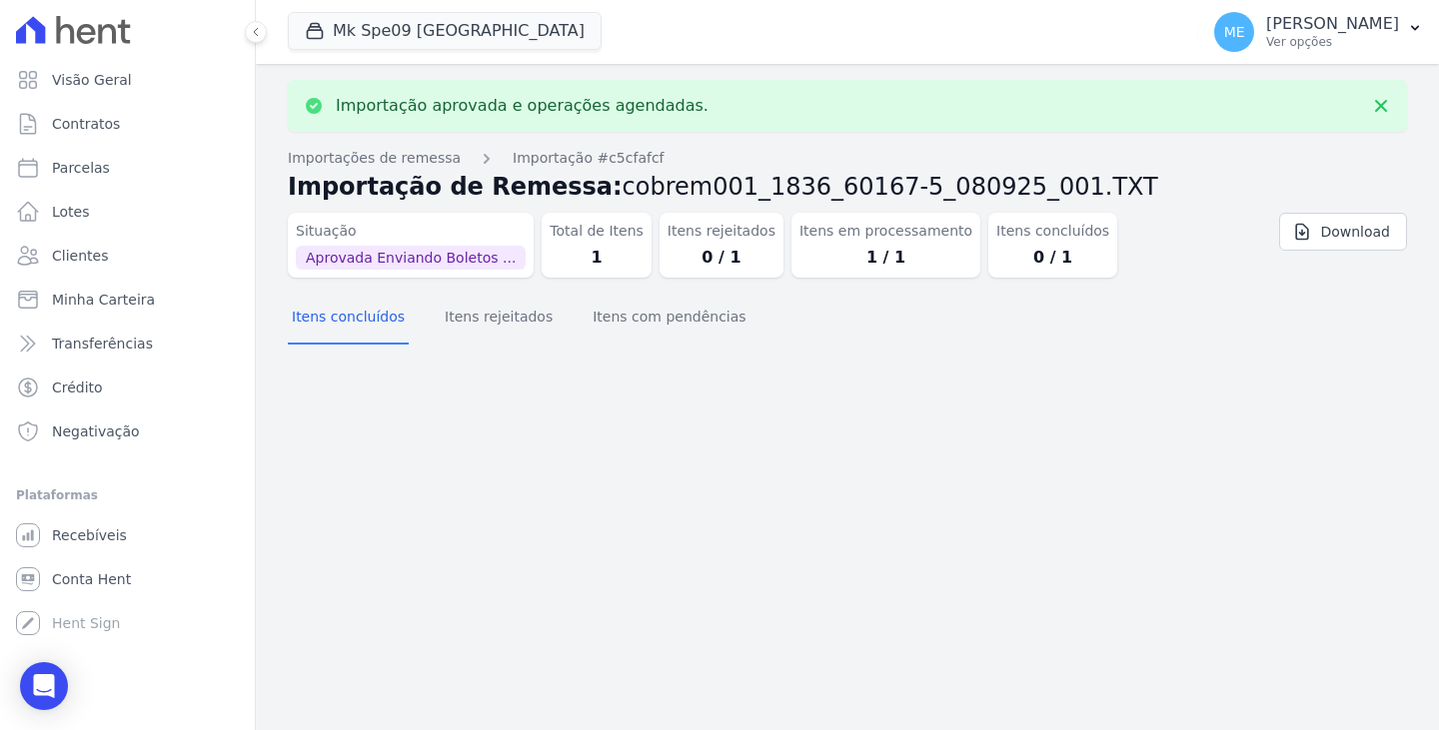
drag, startPoint x: 1380, startPoint y: 1, endPoint x: 890, endPoint y: 42, distance: 491.3
click at [890, 41] on div "Mk Spe09 Casa Verde MARKA DO BRASIL EMPREENDIMENTOS E PARTICIPACOES LTDA MARKA …" at bounding box center [739, 32] width 902 height 66
click at [1399, 25] on button "ME Maria Edinea Ver opções" at bounding box center [1318, 32] width 241 height 56
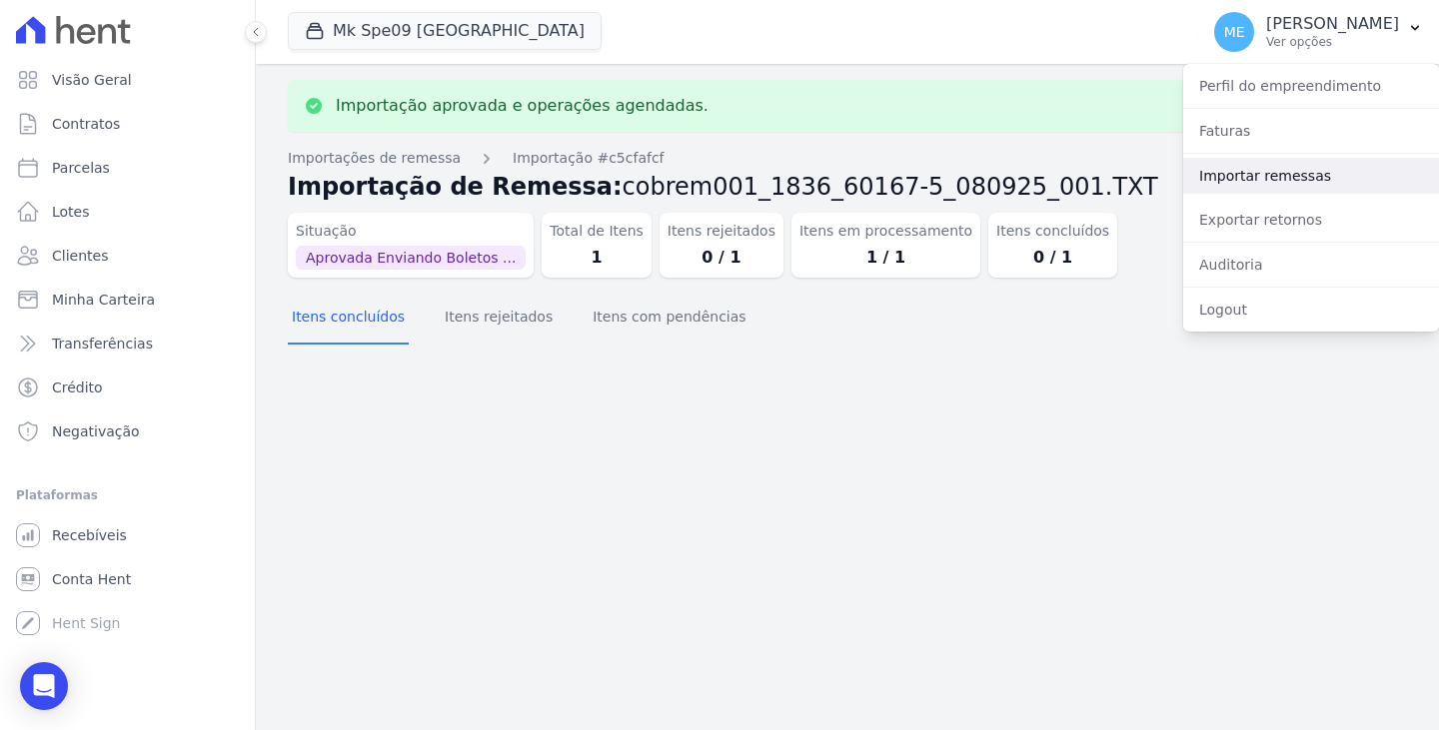
click at [1273, 174] on link "Importar remessas" at bounding box center [1311, 176] width 256 height 36
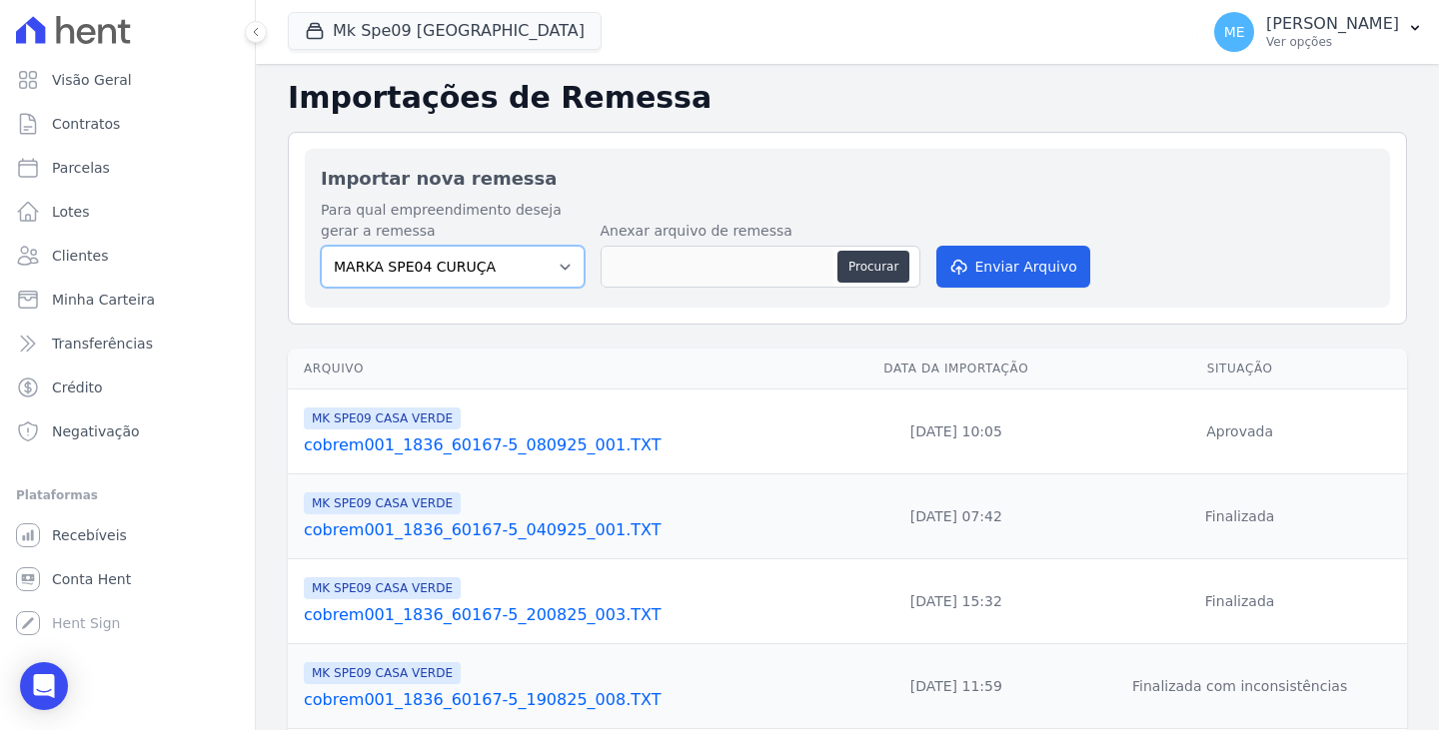
click at [558, 274] on select "MARKA SPE04 CURUÇA MARKA SPE06 EMPREENDIMENTOS E PARTICIPACOES LTDA MK SPE01 PE…" at bounding box center [453, 267] width 264 height 42
select select "faf7fecb-8fd7-4b35-8acd-3d6a38ea6f82"
click at [321, 246] on select "MARKA SPE04 CURUÇA MARKA SPE06 EMPREENDIMENTOS E PARTICIPACOES LTDA MK SPE01 PE…" at bounding box center [453, 267] width 264 height 42
click at [847, 264] on button "Procurar" at bounding box center [873, 267] width 72 height 32
type input "cobrem001_1836_60167-5_080925_002.TXT"
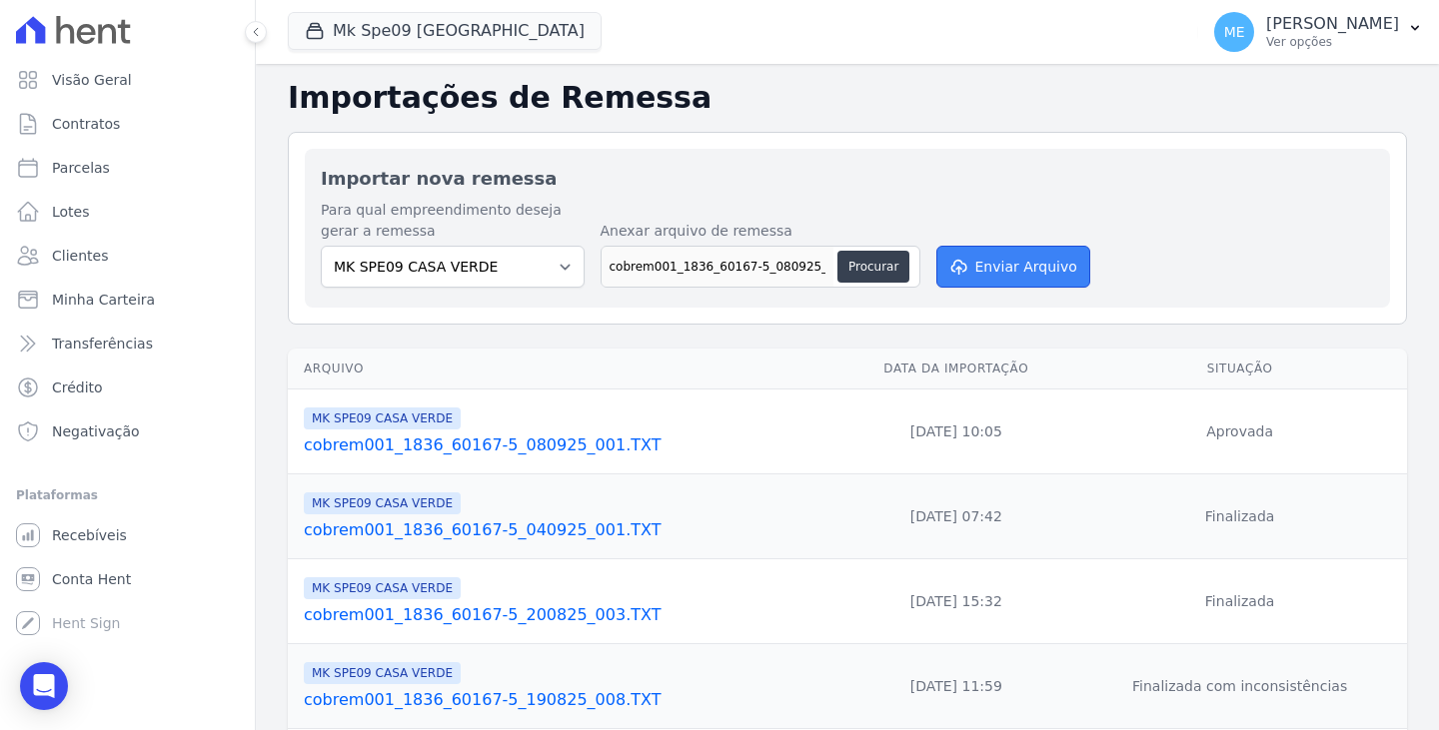
click at [1041, 268] on button "Enviar Arquivo" at bounding box center [1013, 267] width 154 height 42
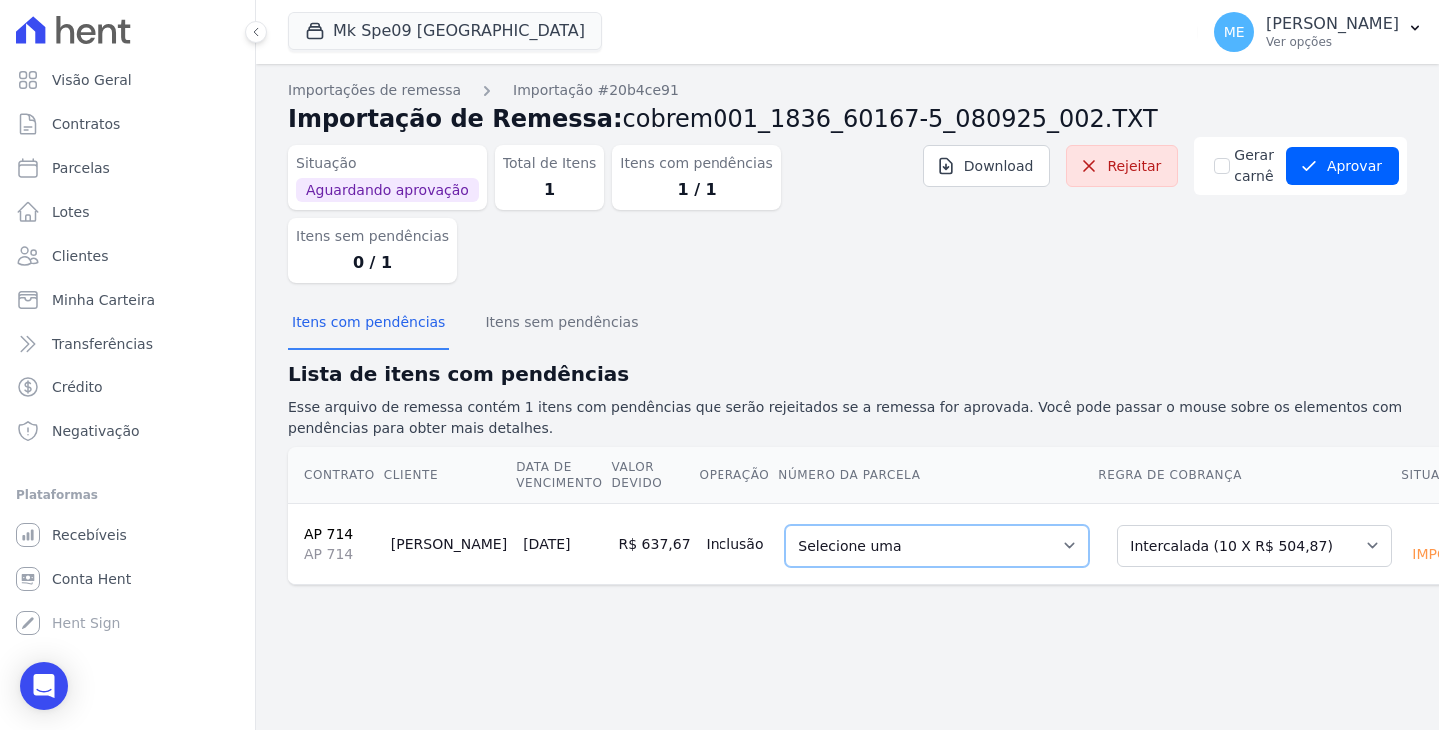
click at [1003, 526] on select "Selecione uma 6 - [DATE] - R$ 504,87 - Agendado 7 - [DATE] - R$ 504,87 - Agenda…" at bounding box center [937, 547] width 304 height 42
click at [1211, 640] on div "Importações de remessa Importação #20b4ce91 Importação de Remessa: cobrem001_18…" at bounding box center [847, 397] width 1183 height 666
click at [95, 112] on link "Contratos" at bounding box center [127, 124] width 239 height 40
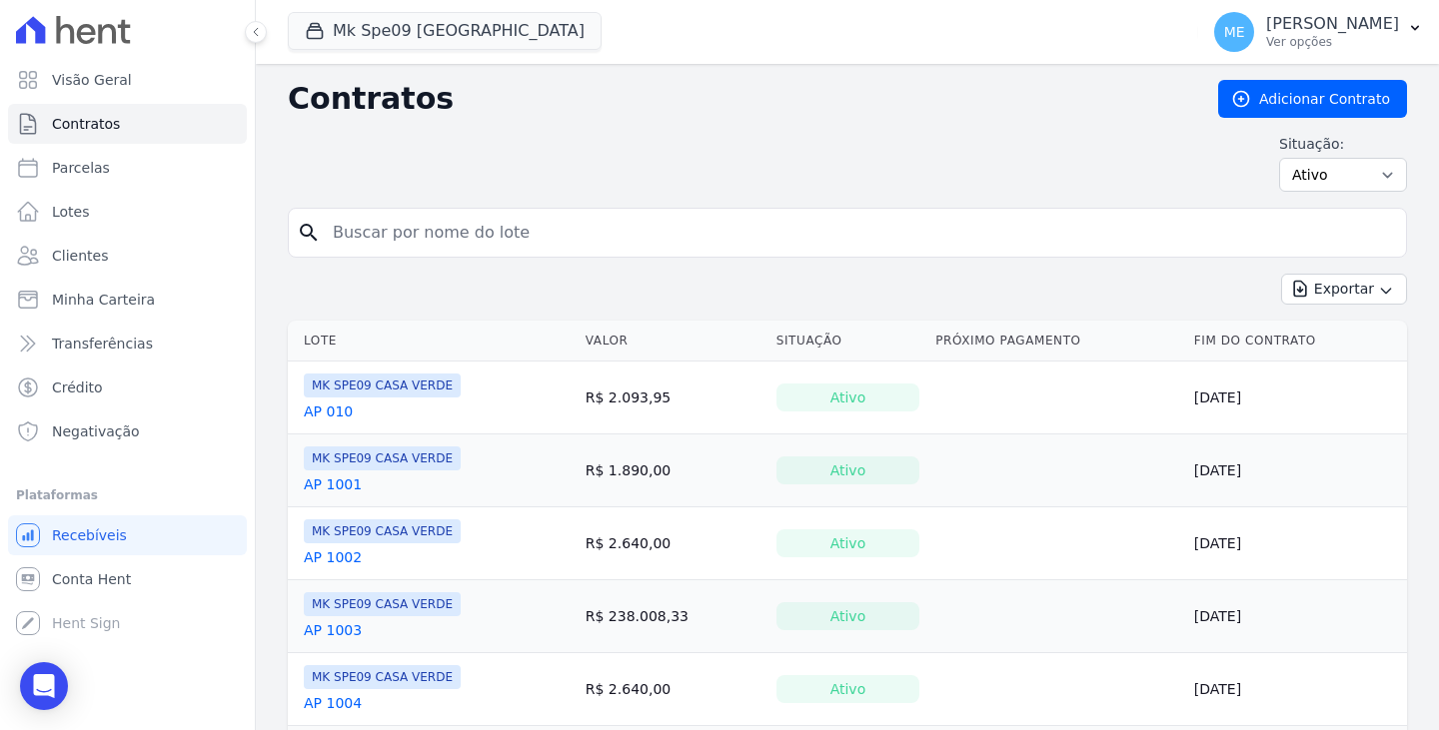
click at [462, 226] on input "search" at bounding box center [859, 233] width 1077 height 40
type input "714"
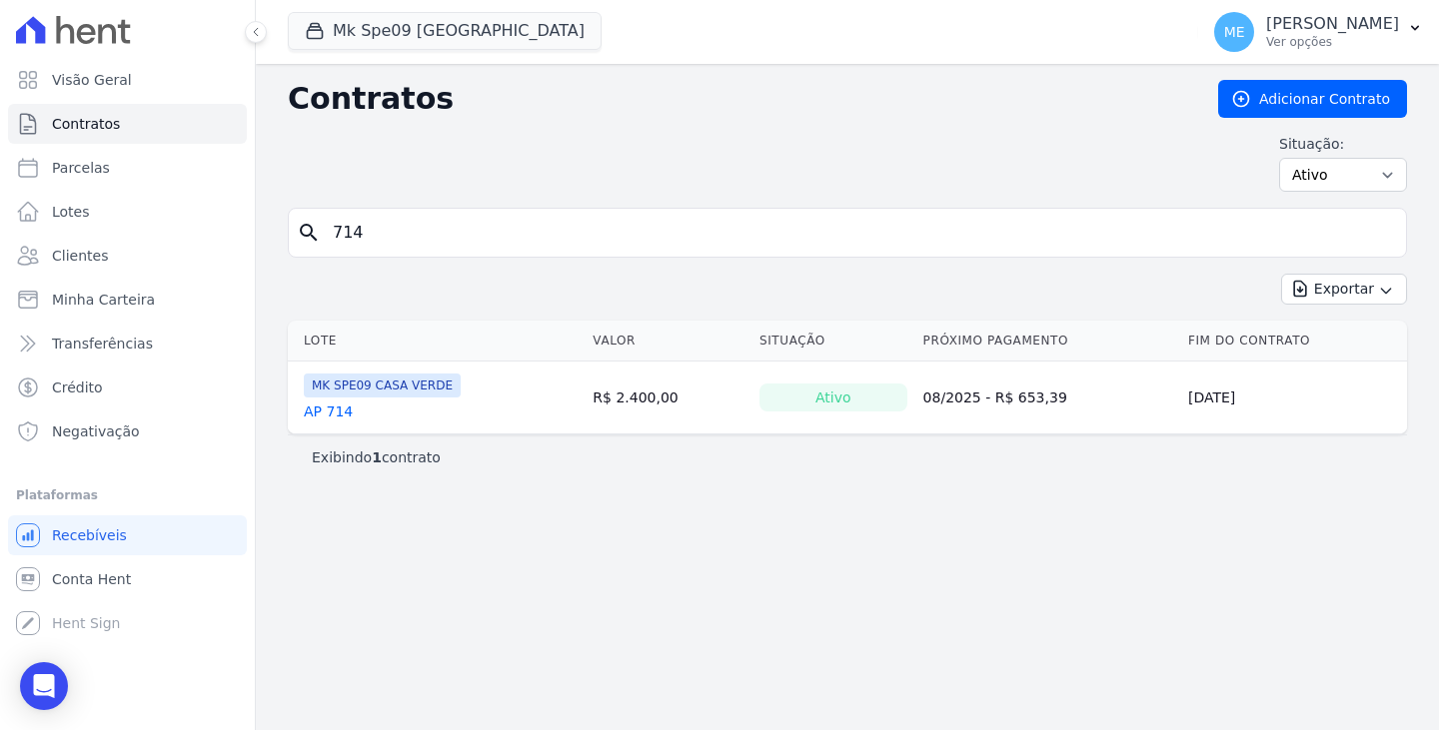
click at [336, 412] on link "AP 714" at bounding box center [328, 412] width 49 height 20
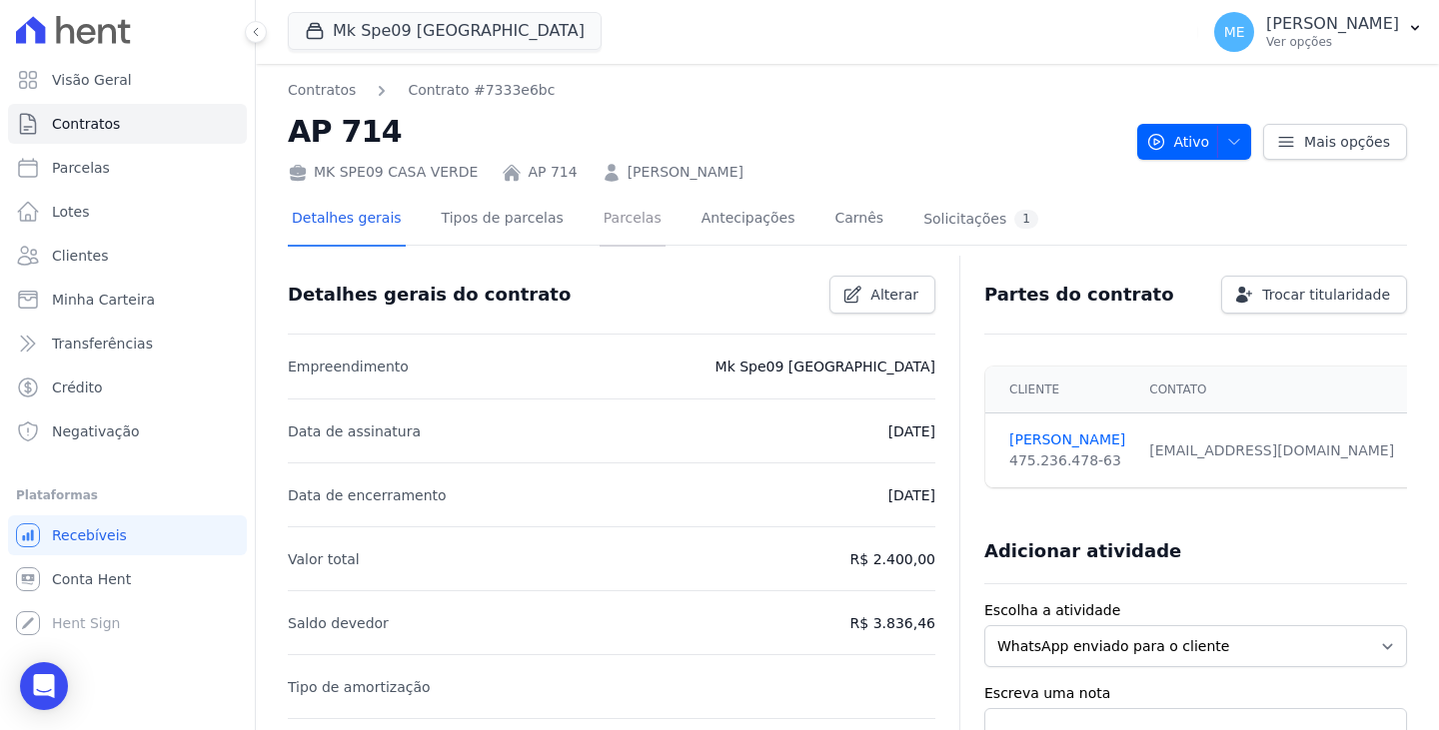
click at [600, 216] on link "Parcelas" at bounding box center [633, 220] width 66 height 53
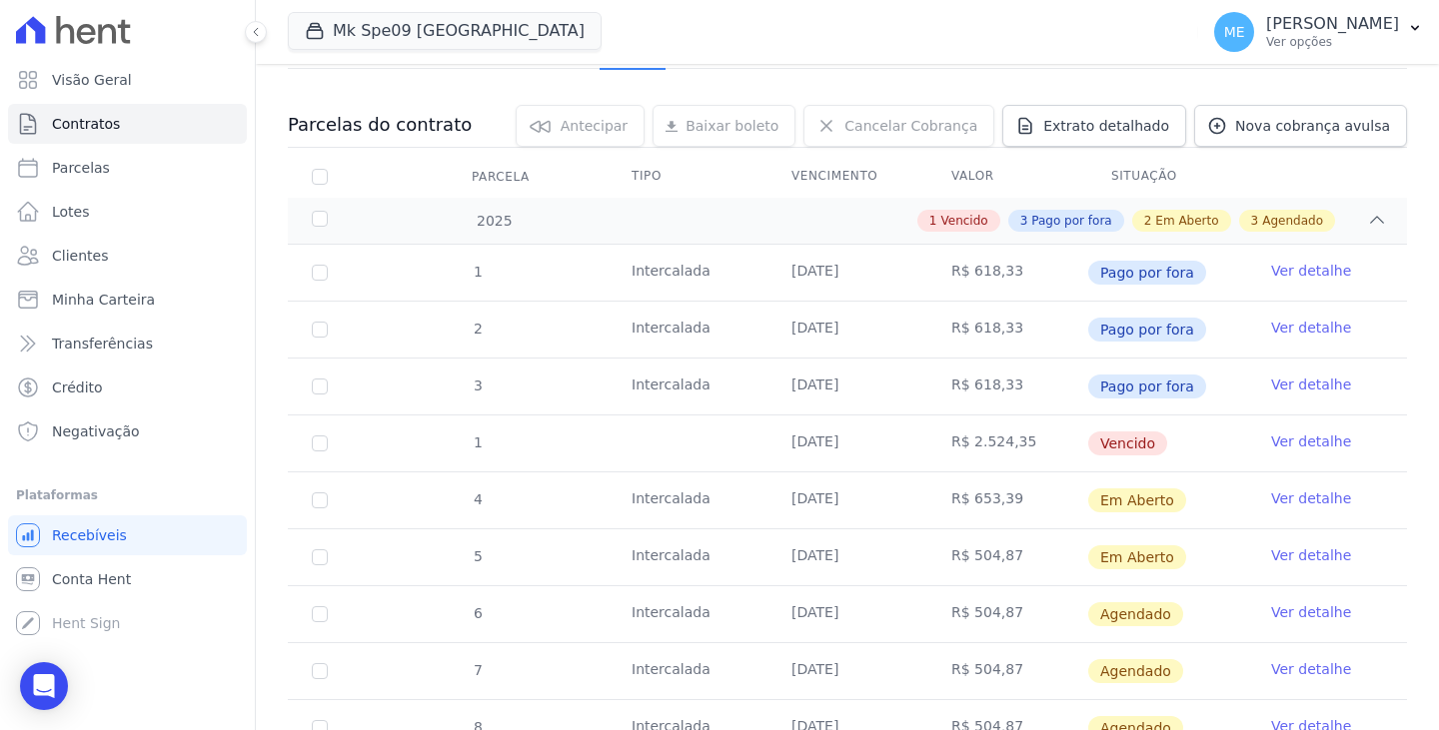
scroll to position [200, 0]
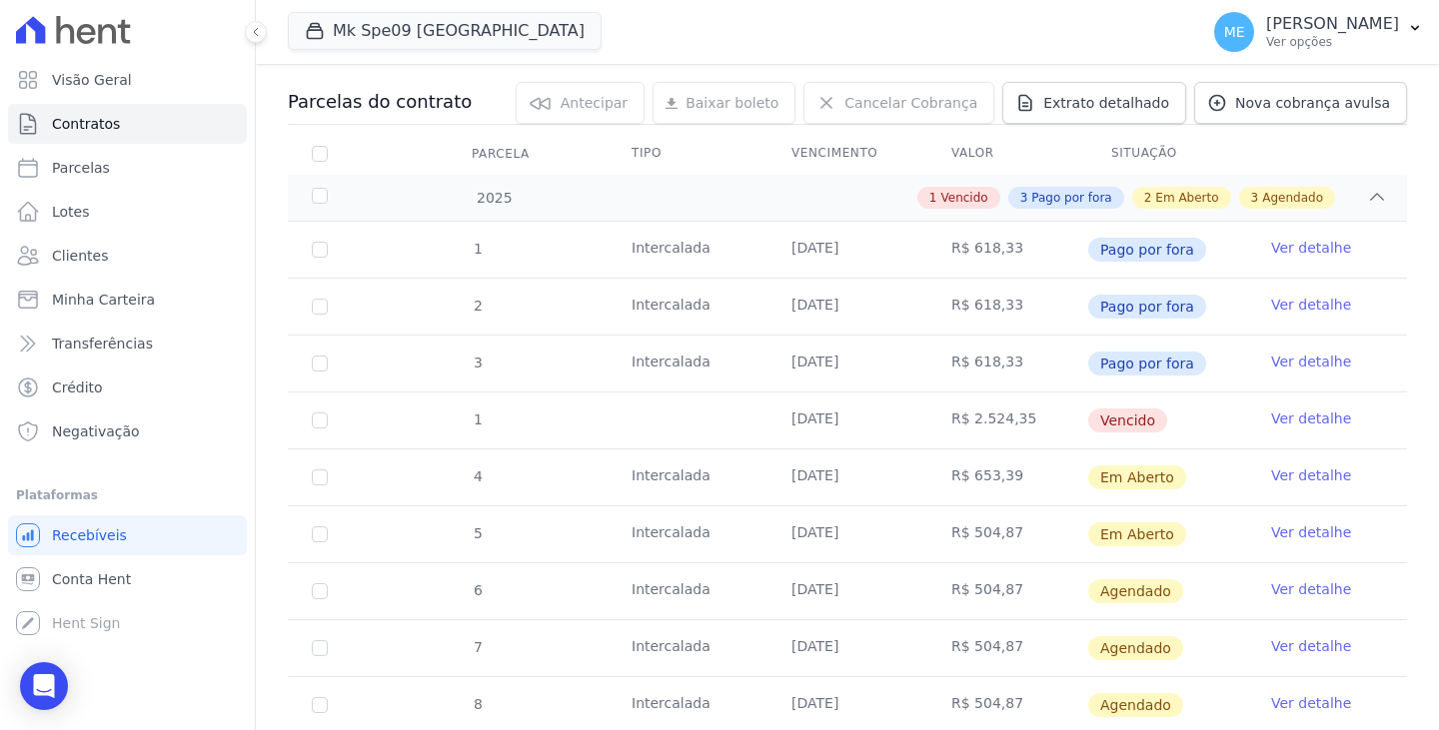
click at [1291, 532] on link "Ver detalhe" at bounding box center [1311, 533] width 80 height 20
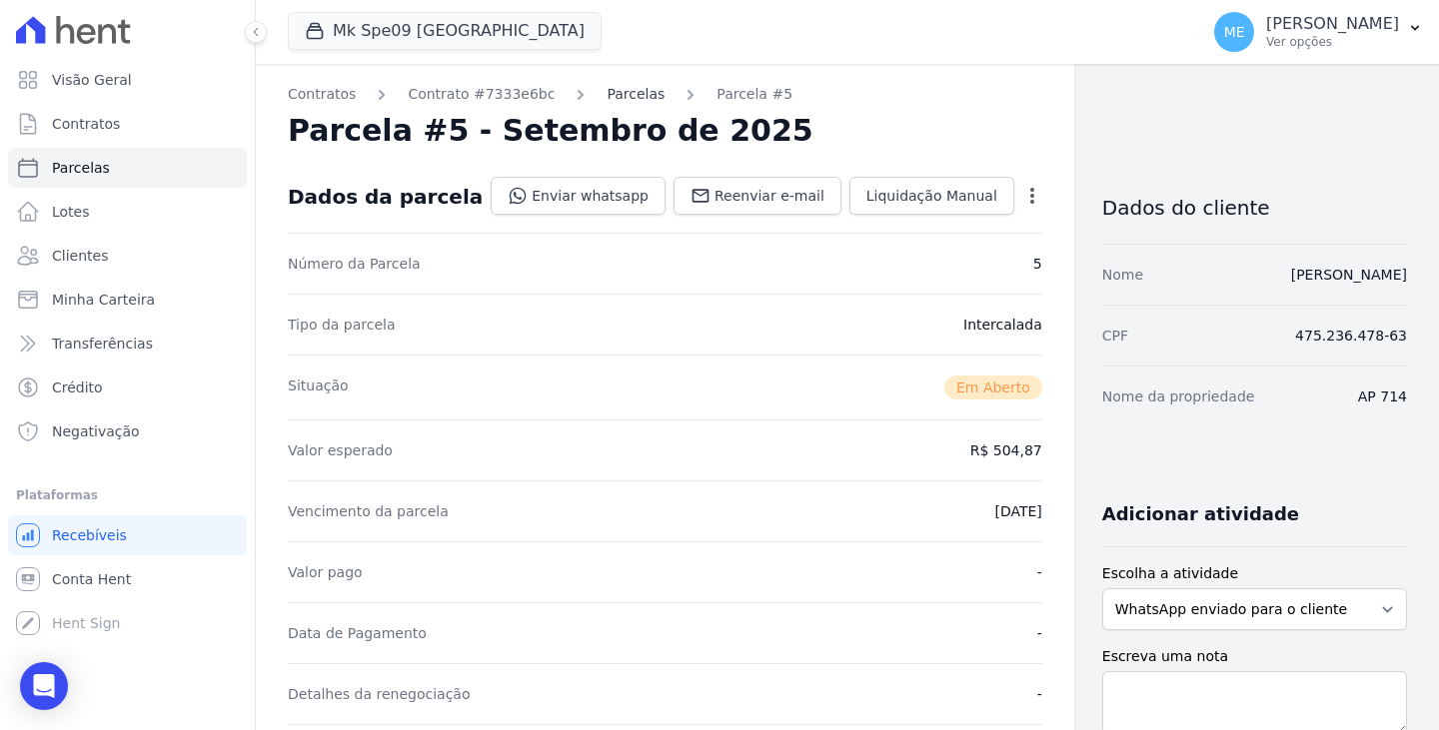
click at [615, 96] on link "Parcelas" at bounding box center [636, 94] width 58 height 21
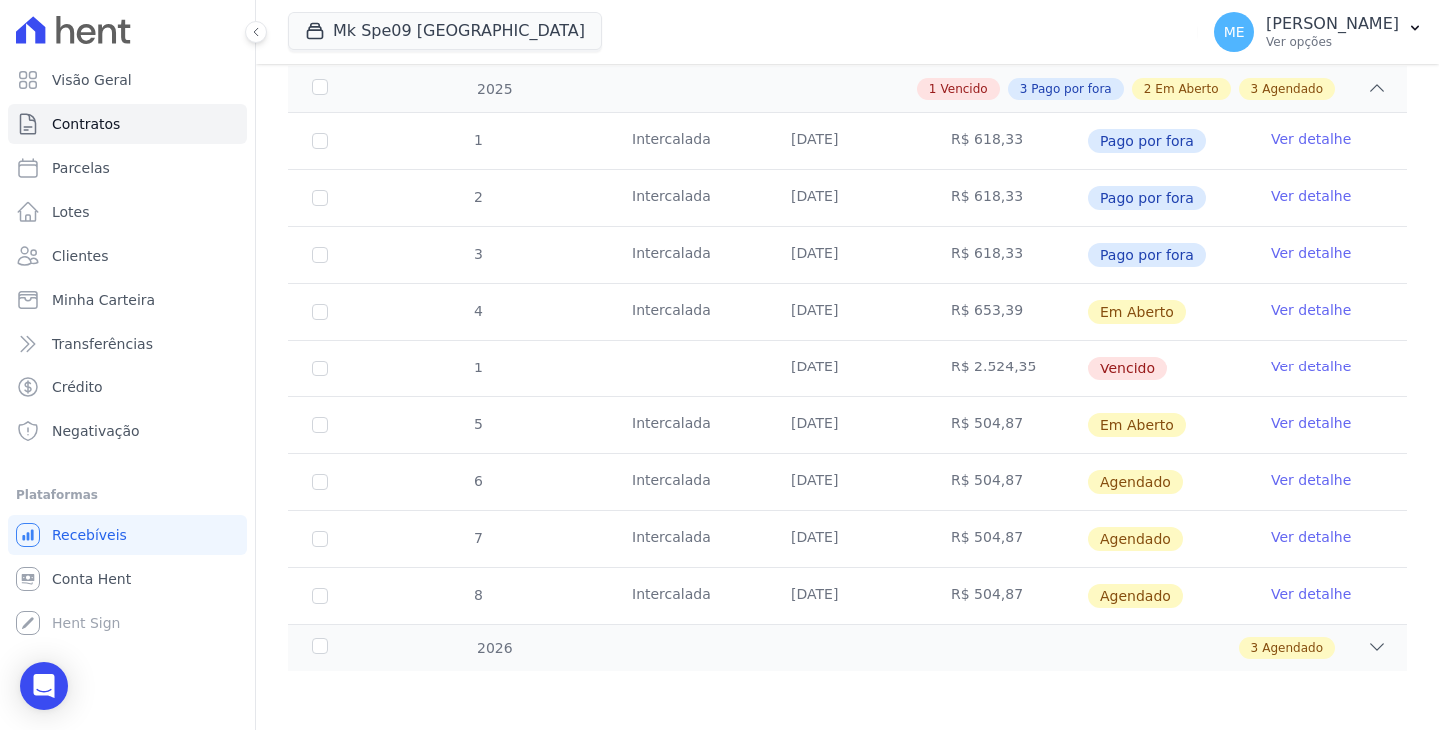
scroll to position [310, 0]
click at [980, 421] on td "R$ 504,87" at bounding box center [1007, 425] width 160 height 56
click at [1295, 429] on link "Ver detalhe" at bounding box center [1311, 423] width 80 height 20
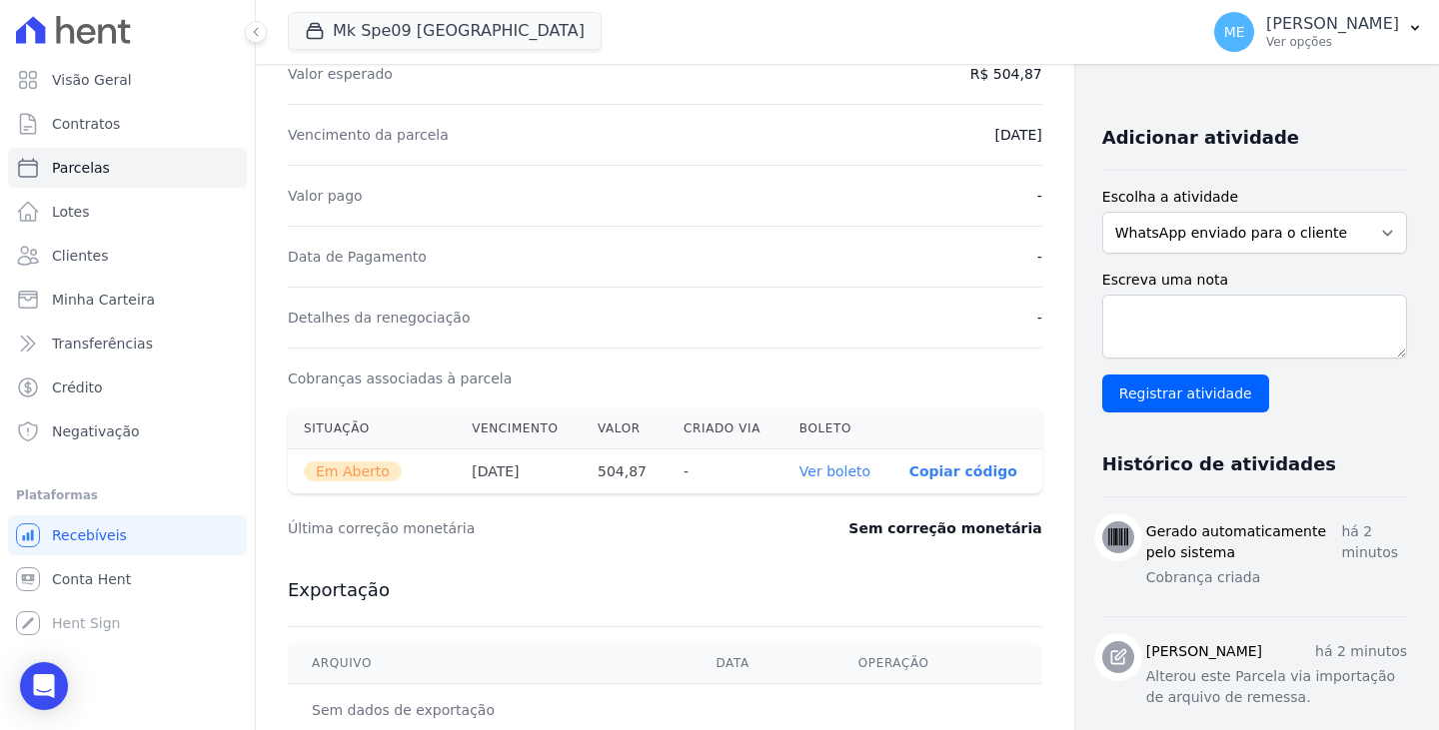
scroll to position [500, 0]
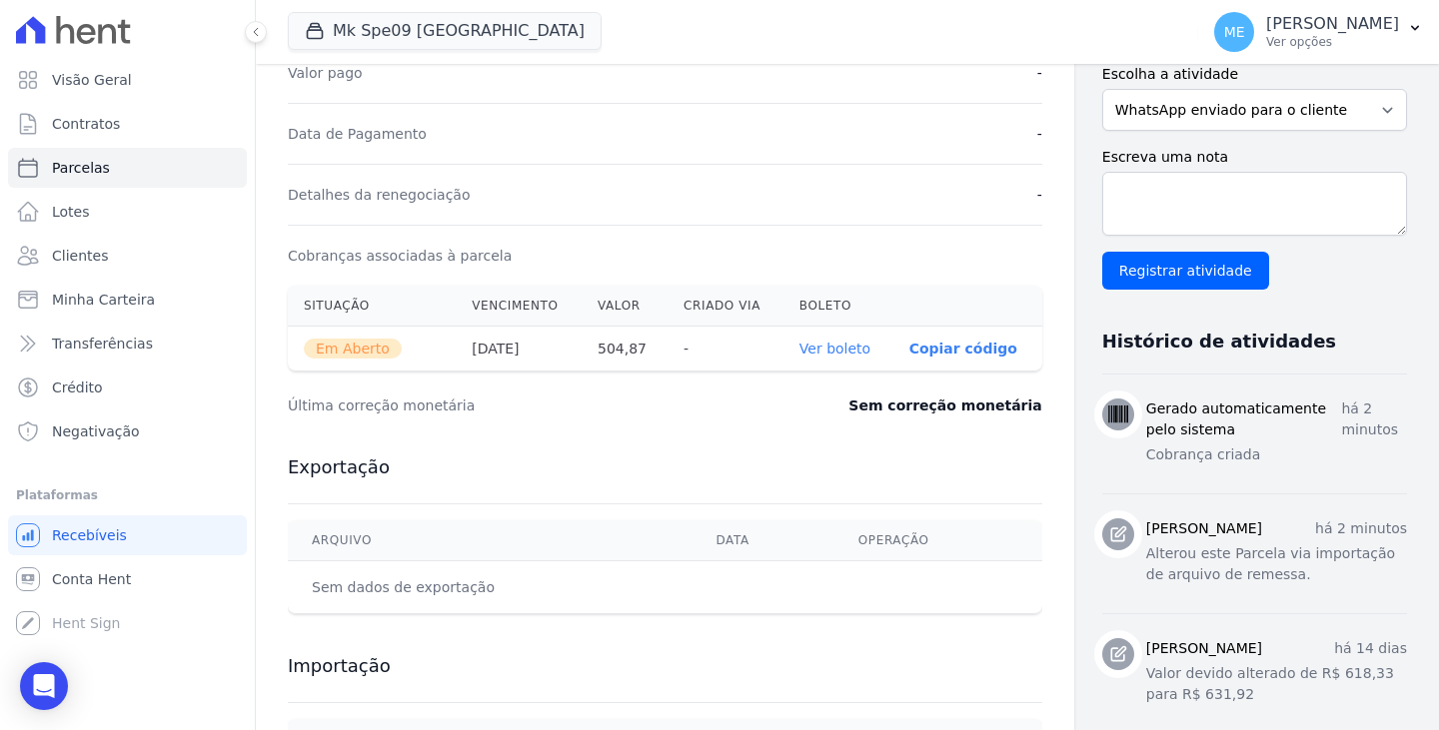
click at [799, 349] on link "Ver boleto" at bounding box center [834, 349] width 71 height 16
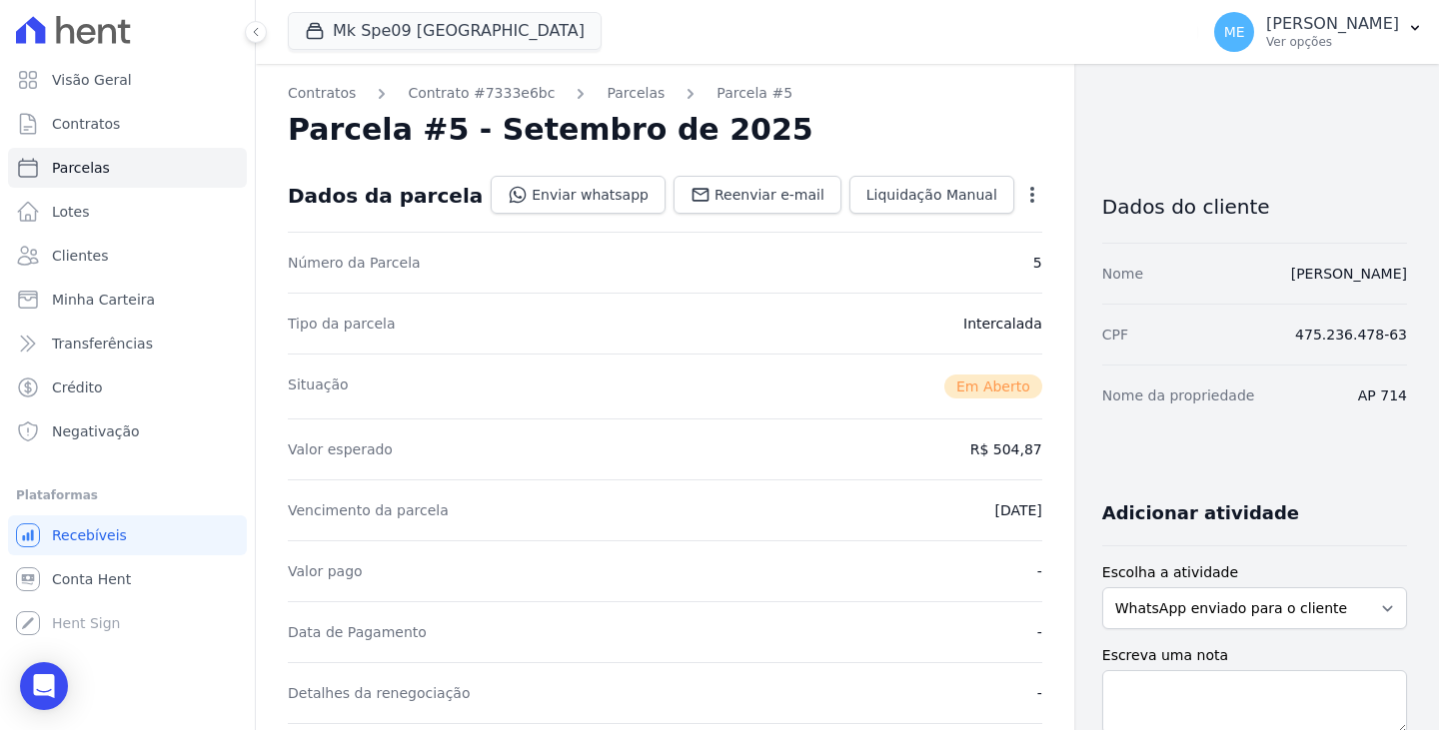
scroll to position [0, 0]
click at [67, 122] on span "Contratos" at bounding box center [86, 124] width 68 height 20
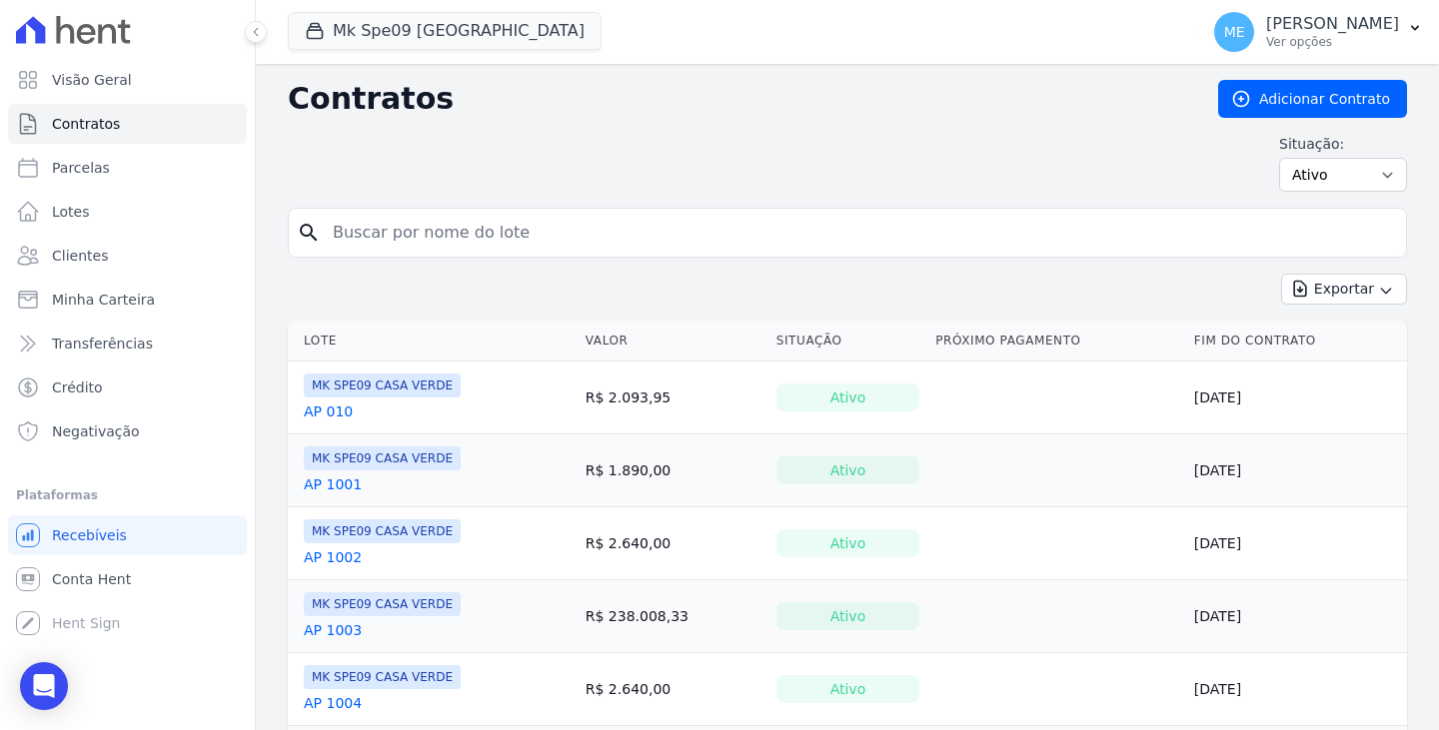
click at [469, 238] on input "search" at bounding box center [859, 233] width 1077 height 40
paste input "1008"
type input "1008"
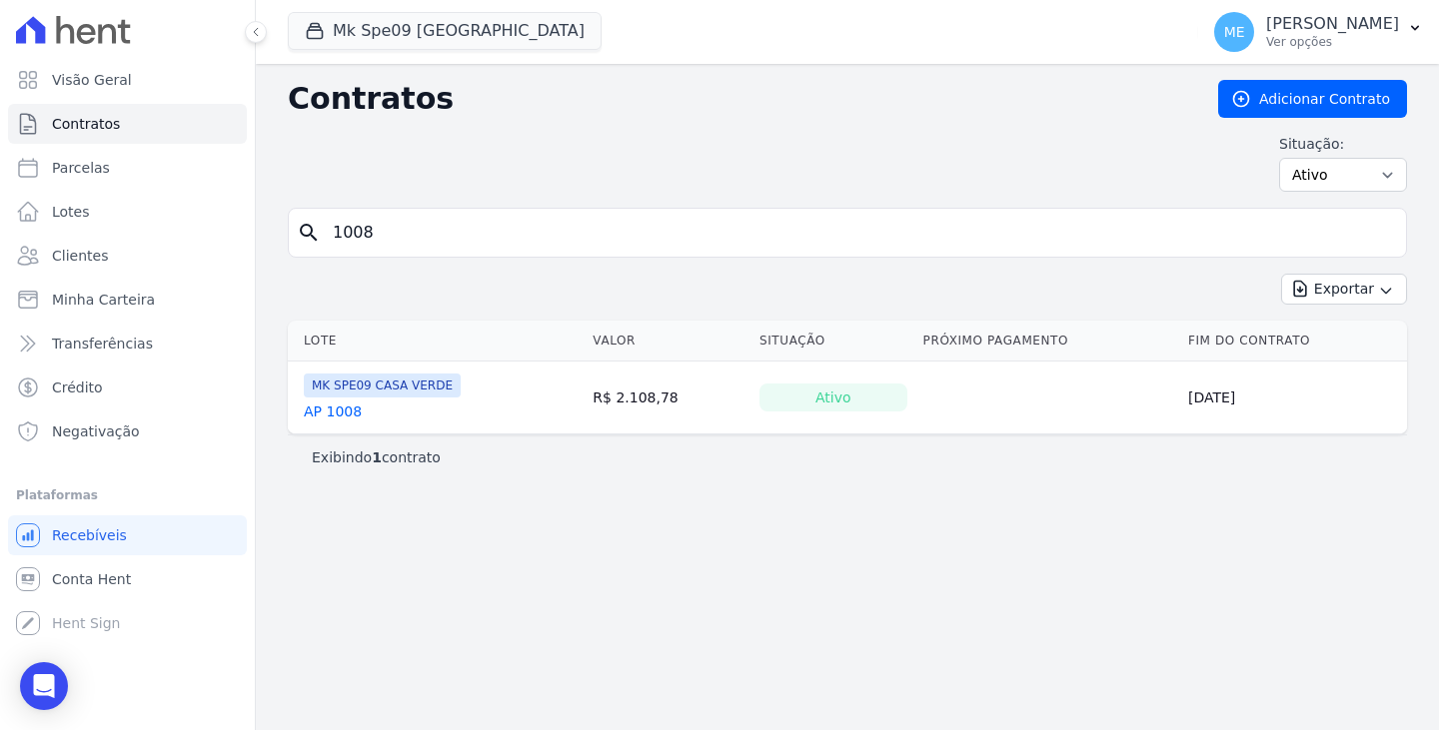
click at [338, 416] on link "AP 1008" at bounding box center [333, 412] width 58 height 20
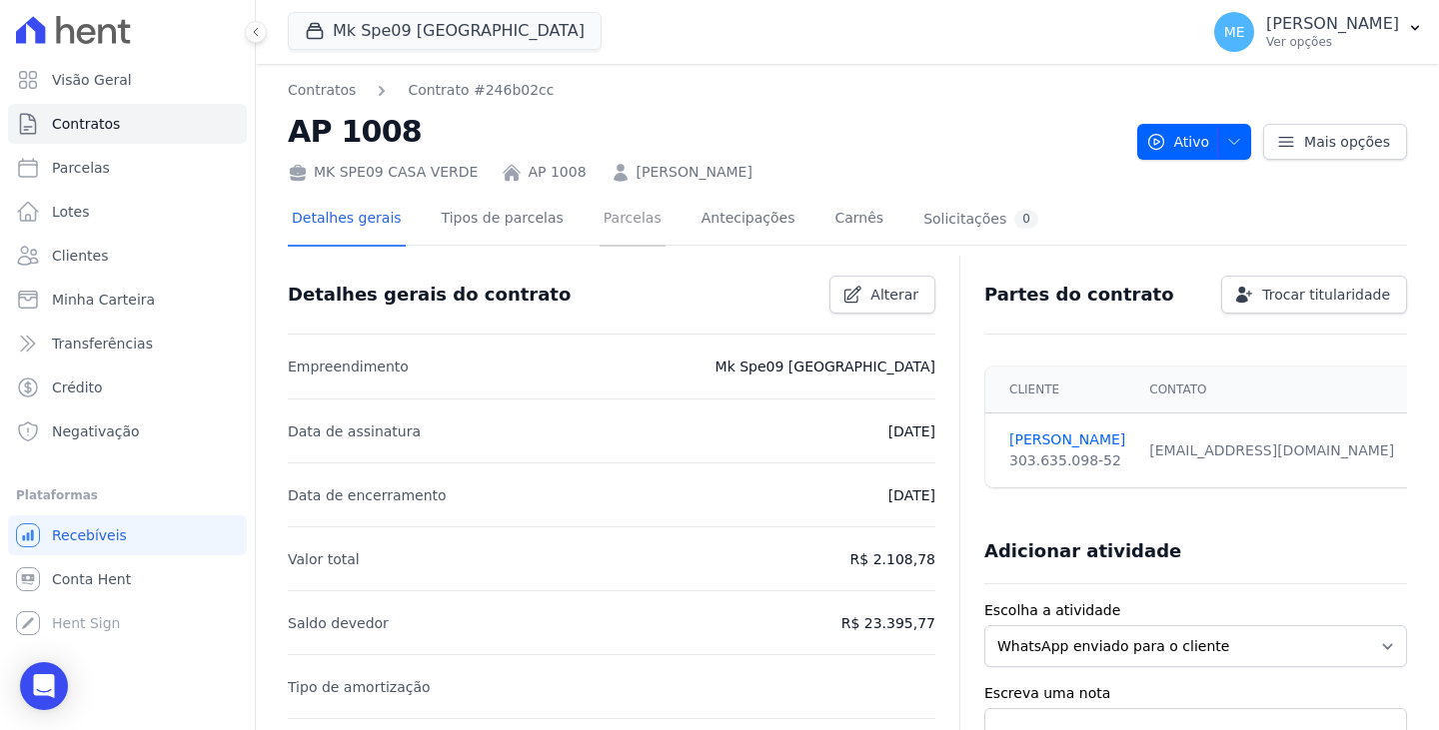
click at [616, 223] on link "Parcelas" at bounding box center [633, 220] width 66 height 53
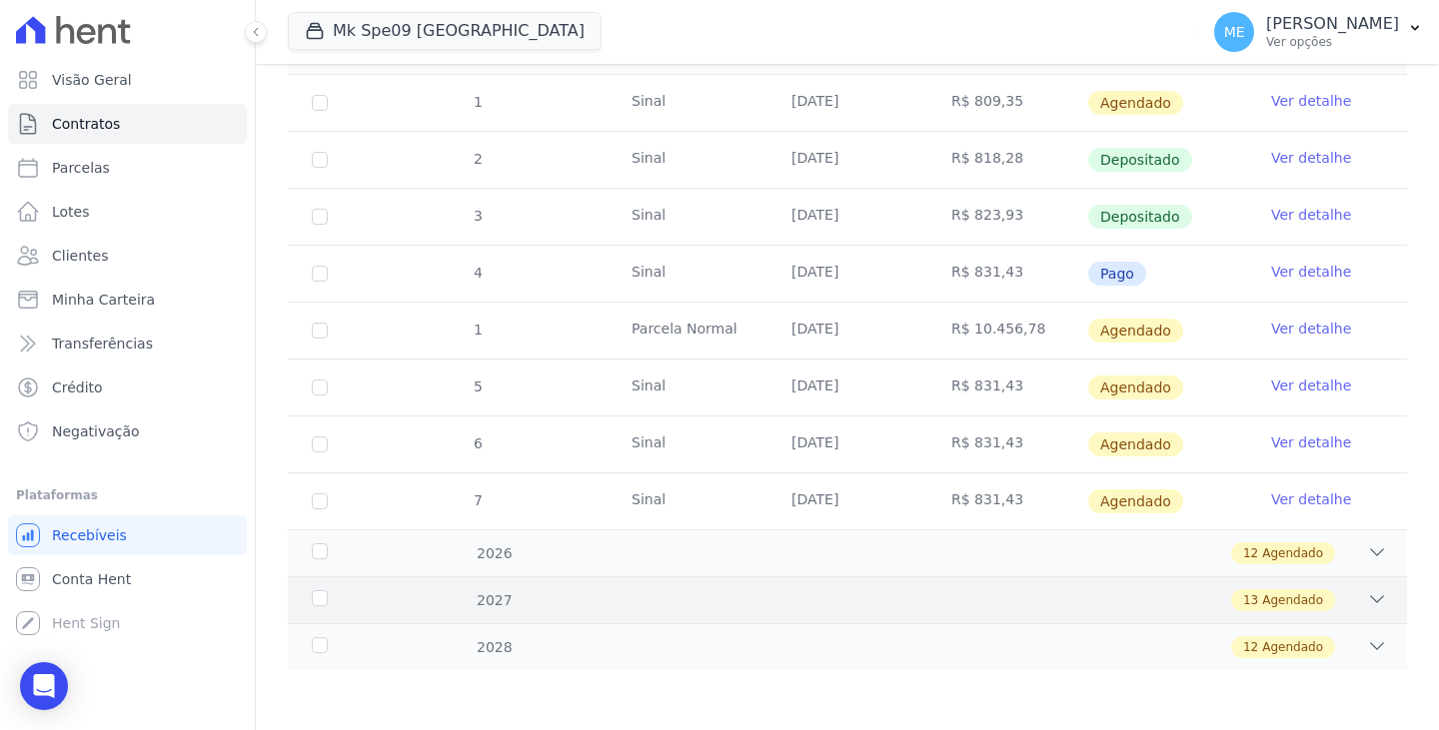
scroll to position [247, 0]
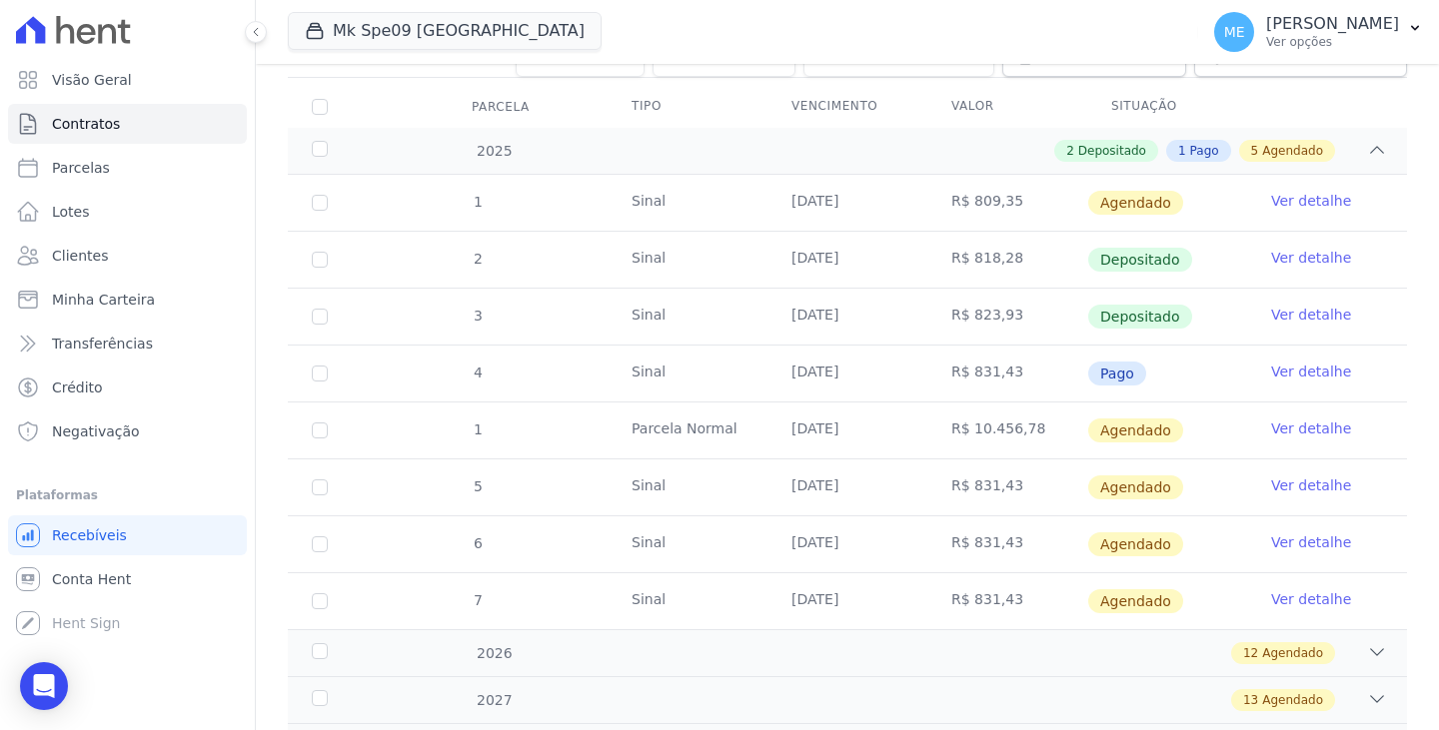
click at [1278, 428] on link "Ver detalhe" at bounding box center [1311, 429] width 80 height 20
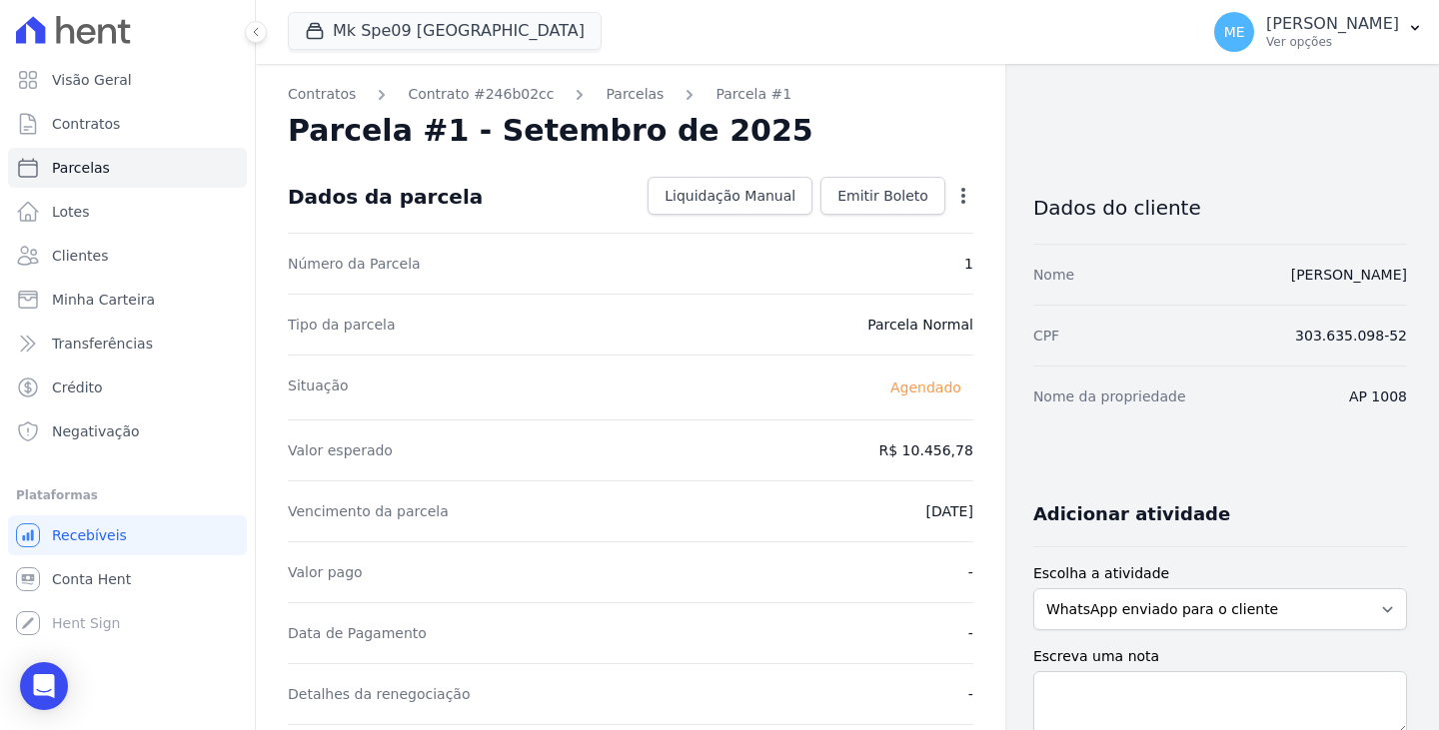
click at [953, 198] on icon "button" at bounding box center [963, 196] width 20 height 20
click at [852, 228] on link "Alterar" at bounding box center [877, 223] width 176 height 36
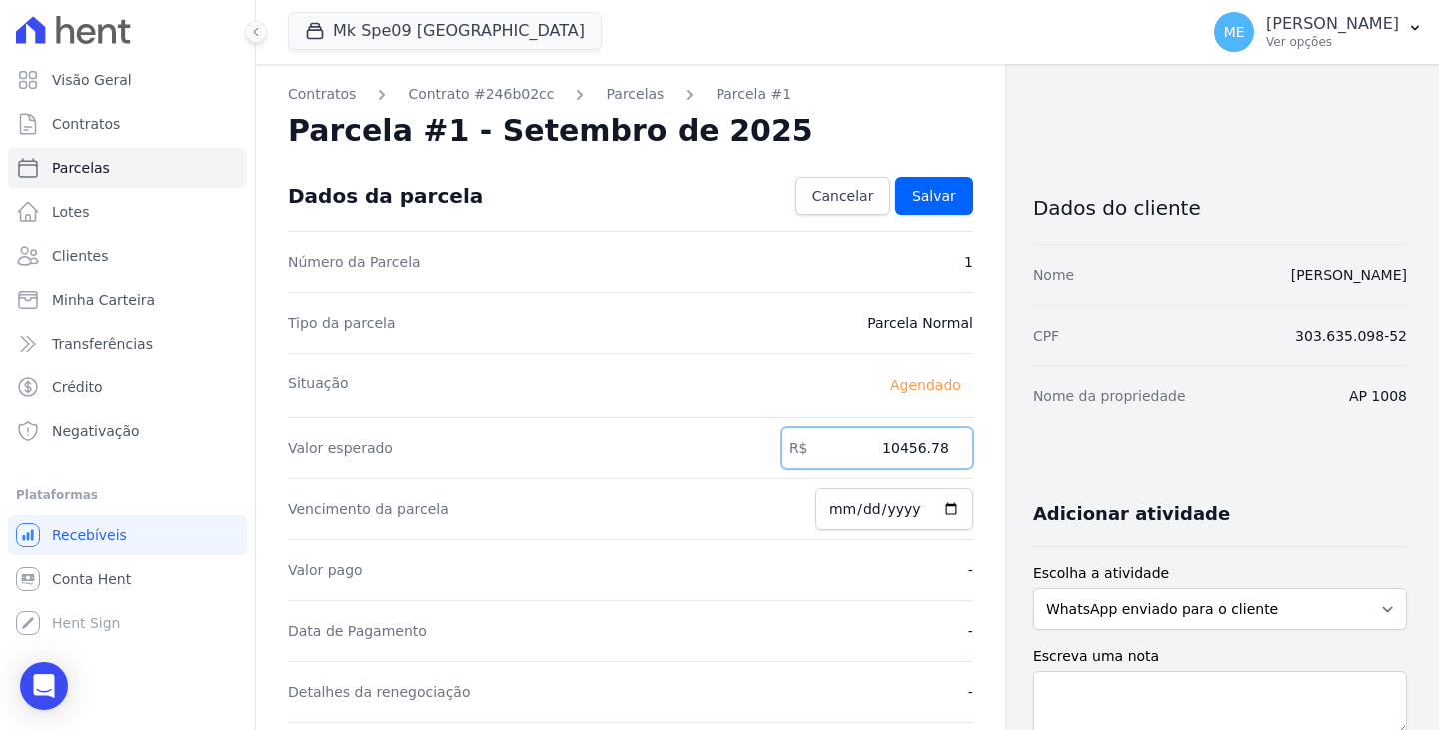
click at [936, 448] on input "10456.78" at bounding box center [877, 449] width 192 height 42
type input "1"
type input "3173"
click at [803, 200] on link "Cancelar" at bounding box center [843, 196] width 96 height 38
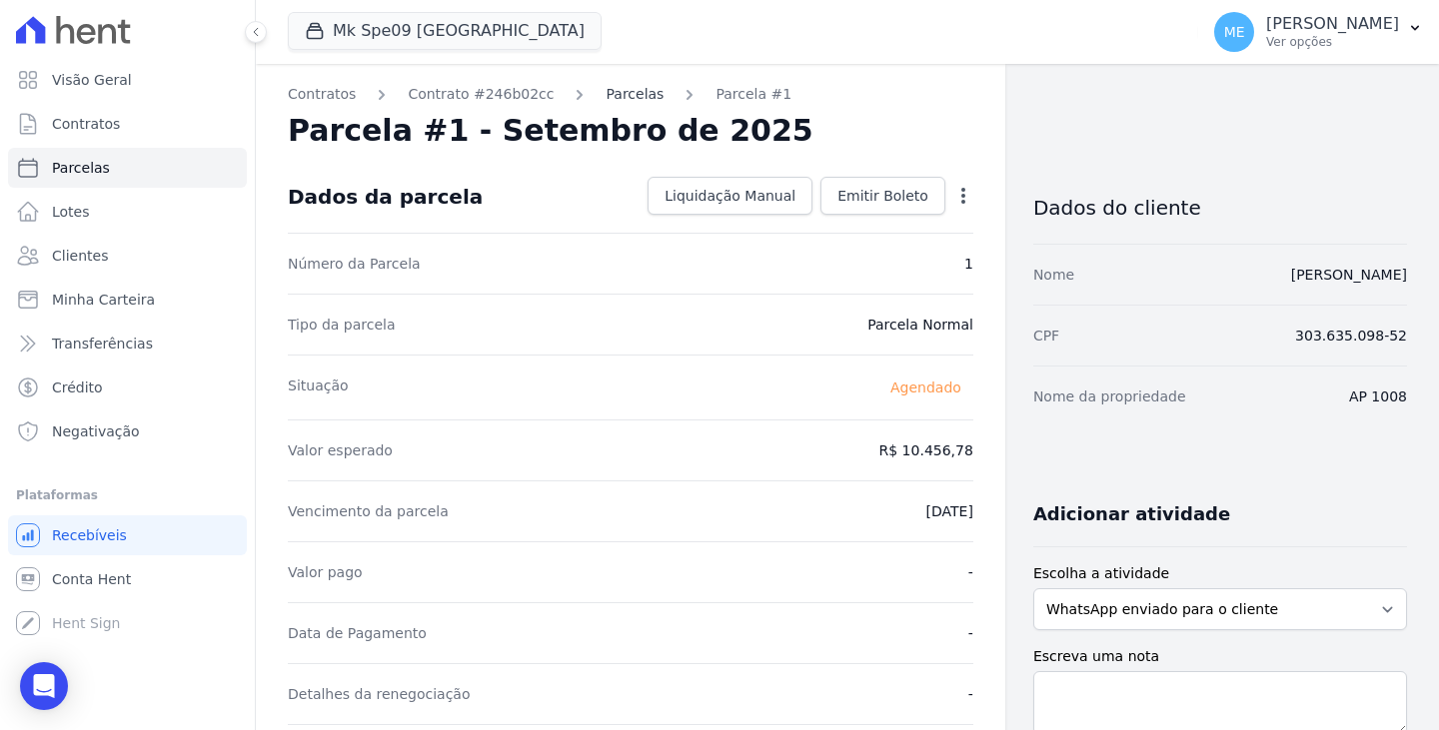
click at [608, 93] on link "Parcelas" at bounding box center [635, 94] width 58 height 21
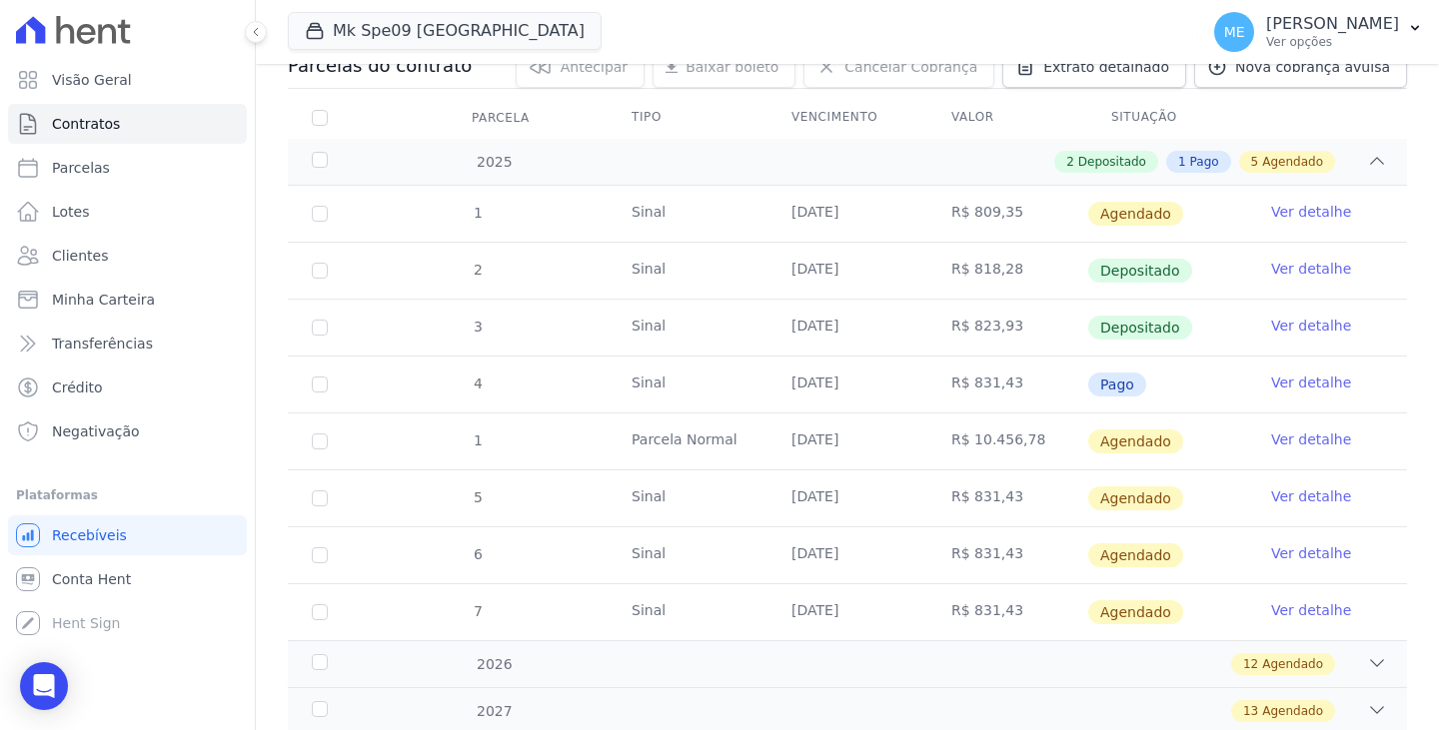
scroll to position [300, 0]
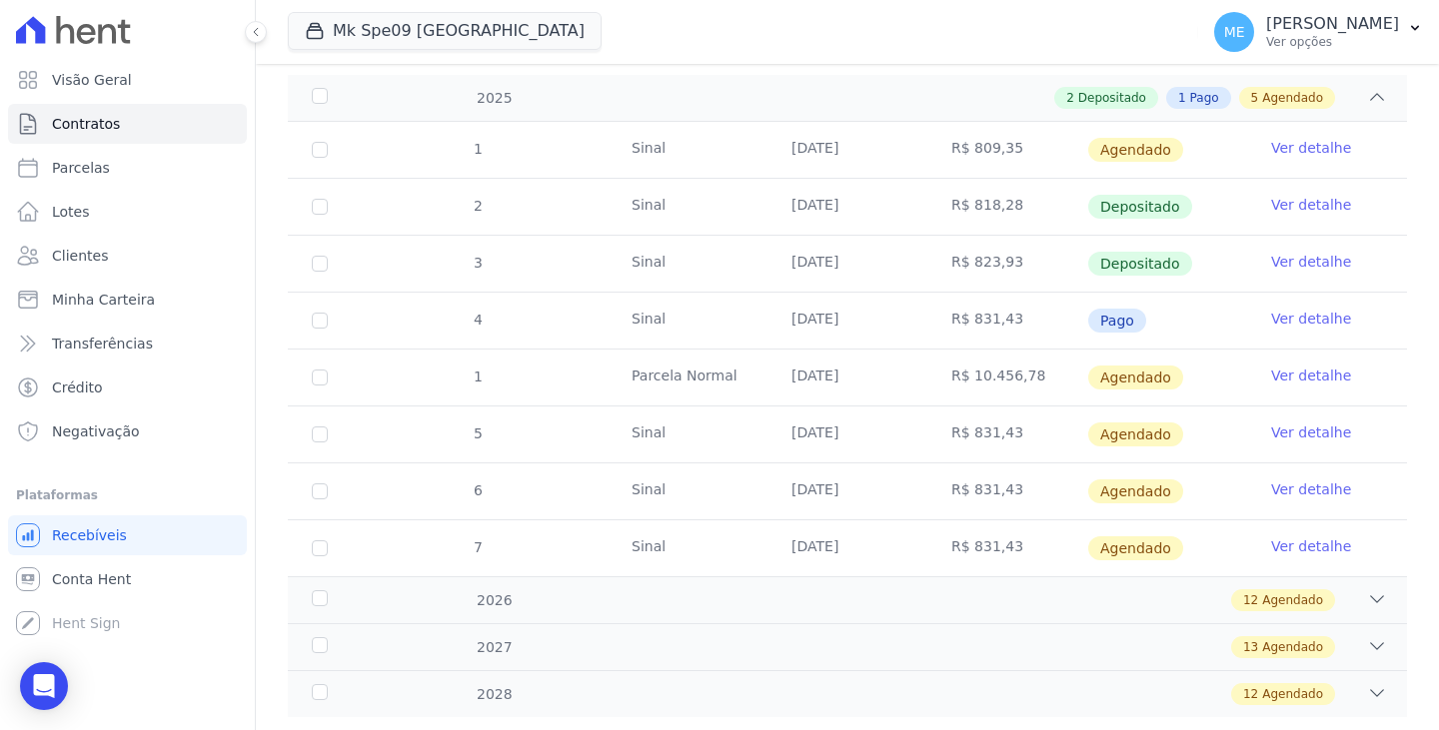
click at [1277, 375] on link "Ver detalhe" at bounding box center [1311, 376] width 80 height 20
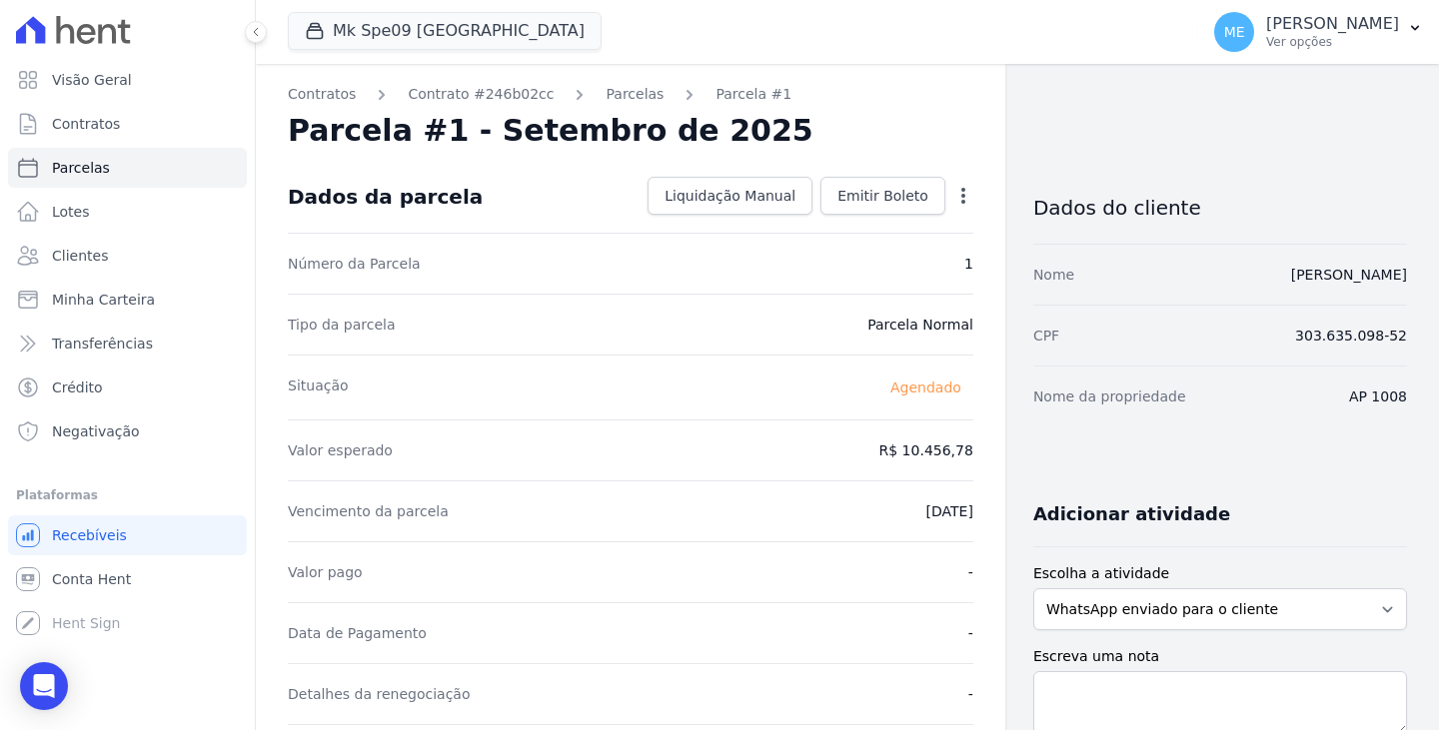
click at [953, 193] on icon "button" at bounding box center [963, 196] width 20 height 20
click at [859, 226] on link "Alterar" at bounding box center [877, 223] width 176 height 36
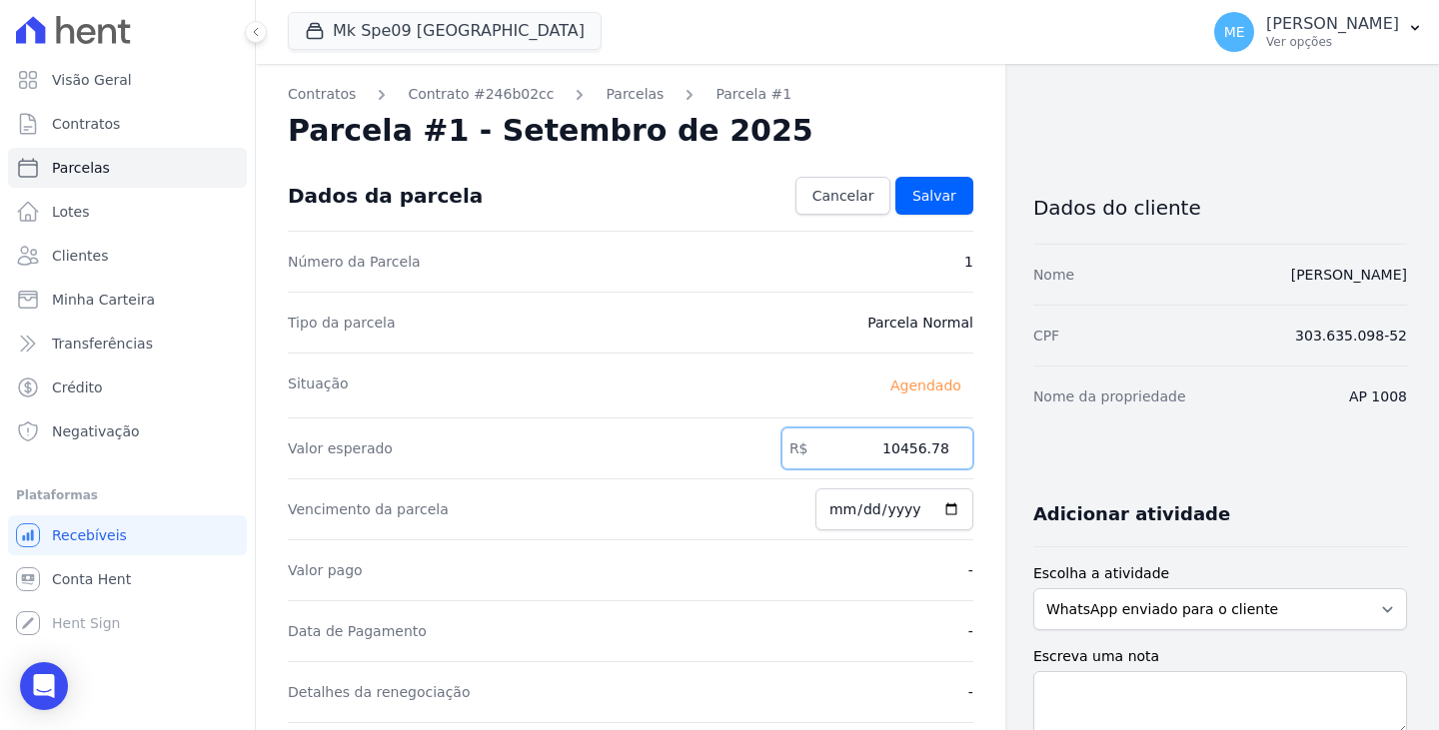
click at [937, 446] on input "10456.78" at bounding box center [877, 449] width 192 height 42
type input "1"
type input "3173.68"
click at [928, 585] on div "Valor pago -" at bounding box center [630, 570] width 685 height 61
click at [929, 197] on span "Salvar" at bounding box center [934, 196] width 44 height 20
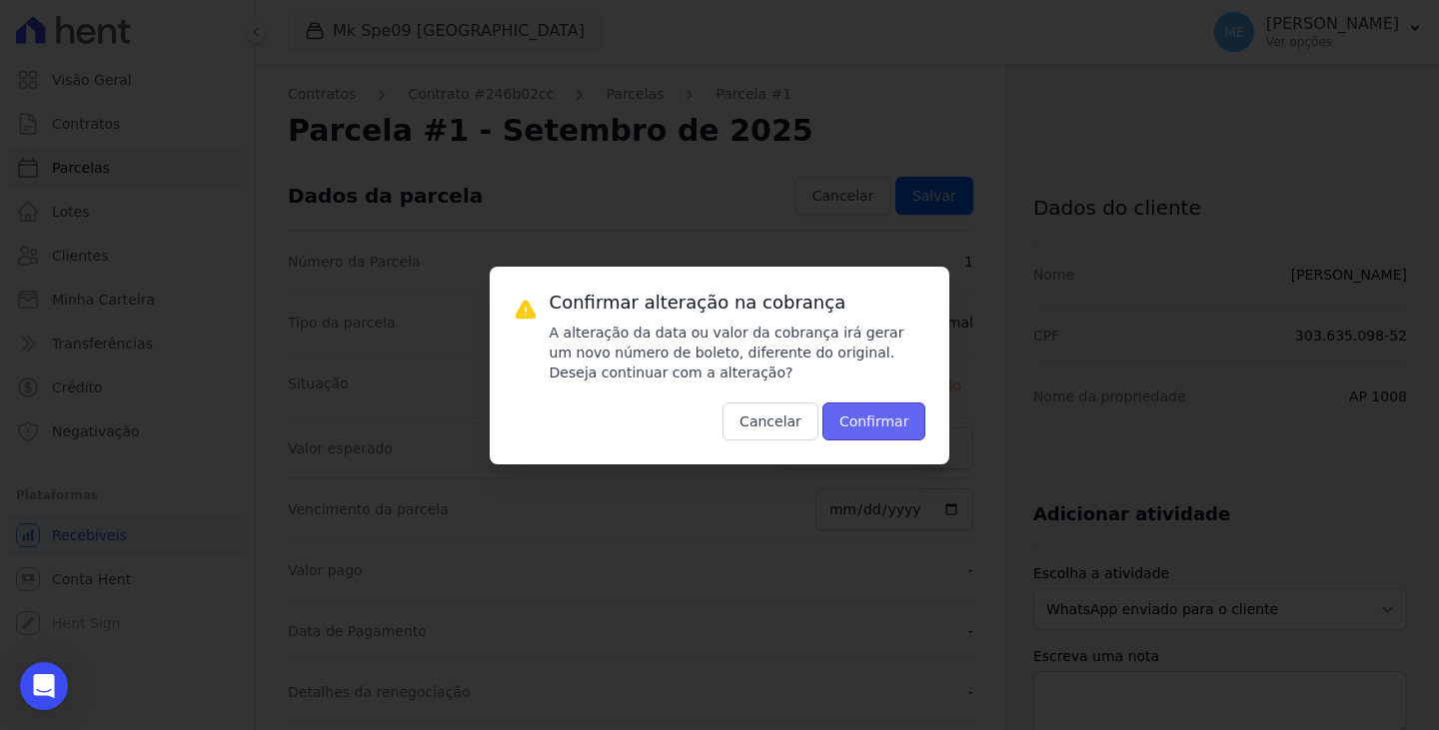
click at [896, 423] on button "Confirmar" at bounding box center [874, 422] width 104 height 38
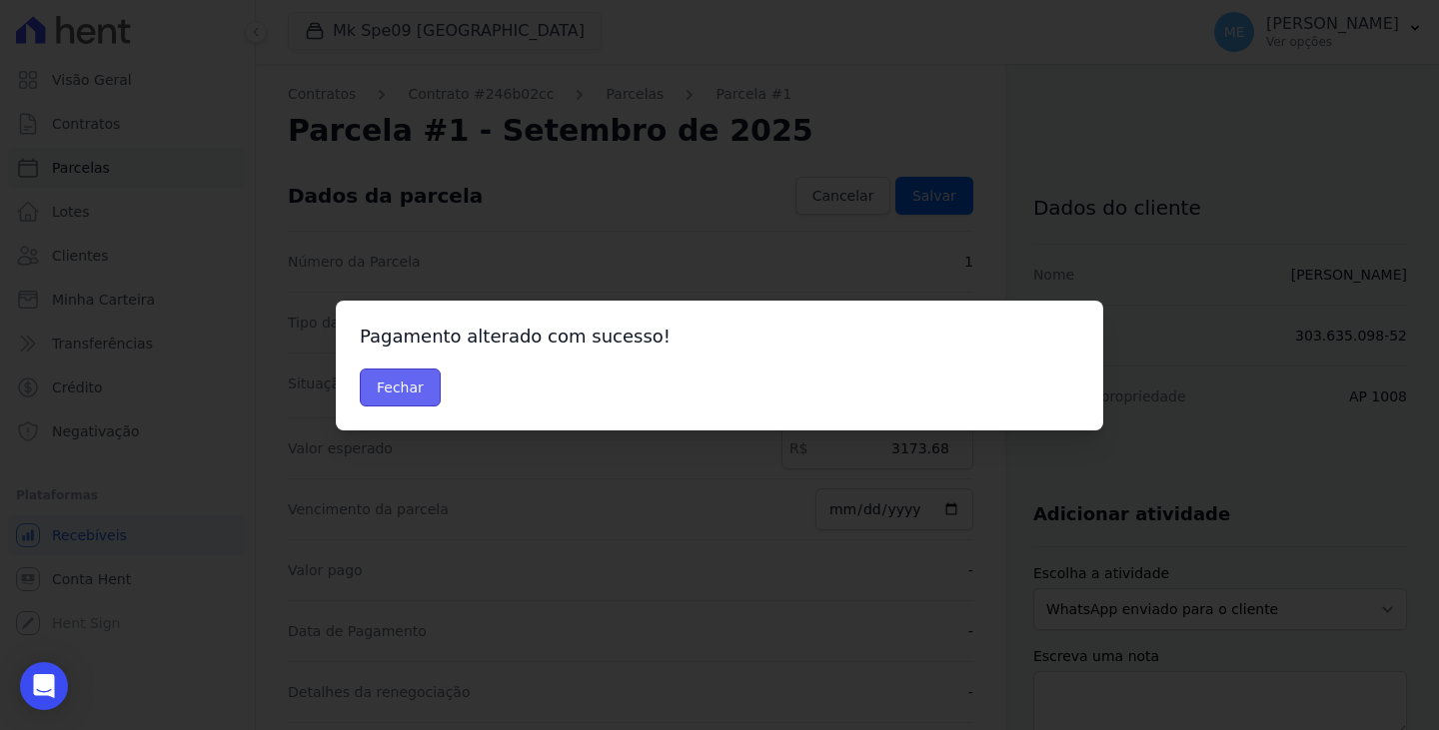
click at [400, 382] on button "Fechar" at bounding box center [400, 388] width 81 height 38
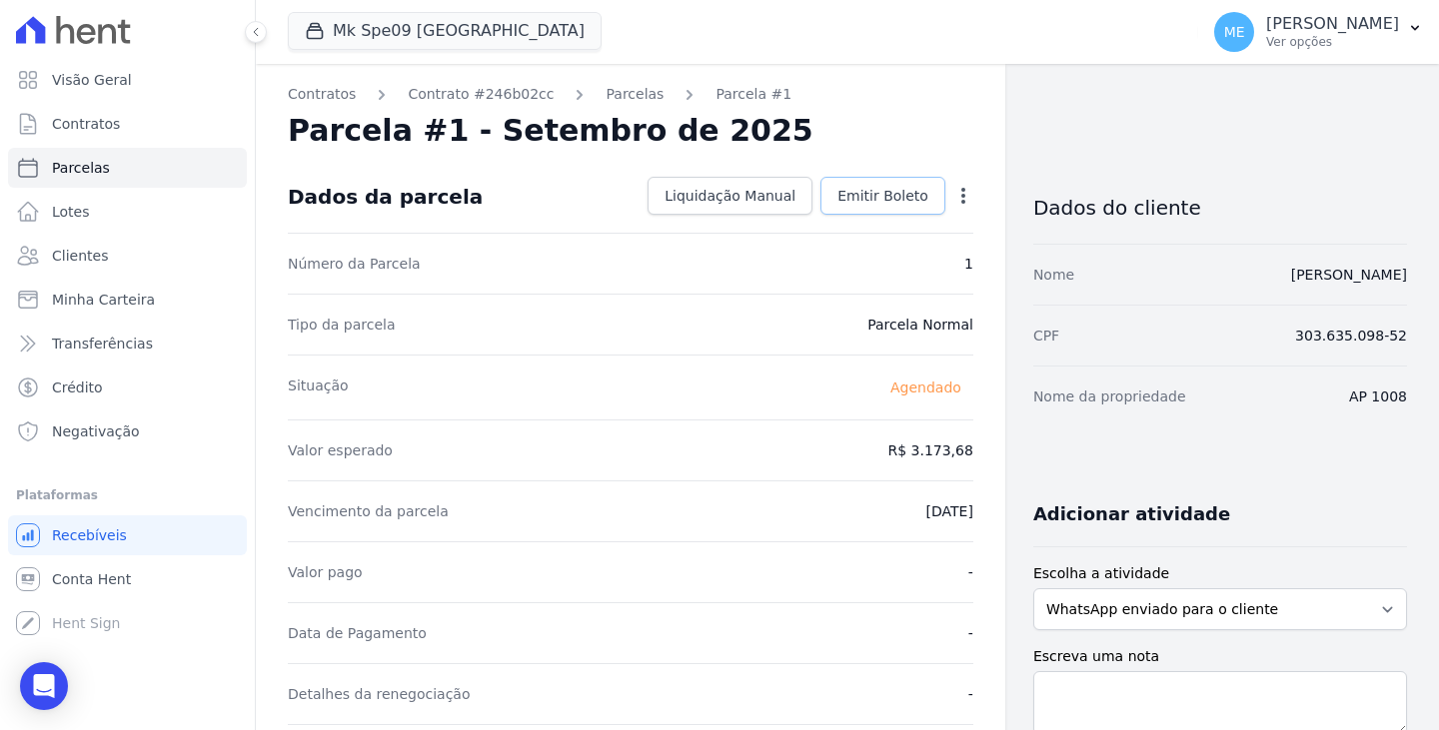
click at [867, 197] on span "Emitir Boleto" at bounding box center [882, 196] width 91 height 20
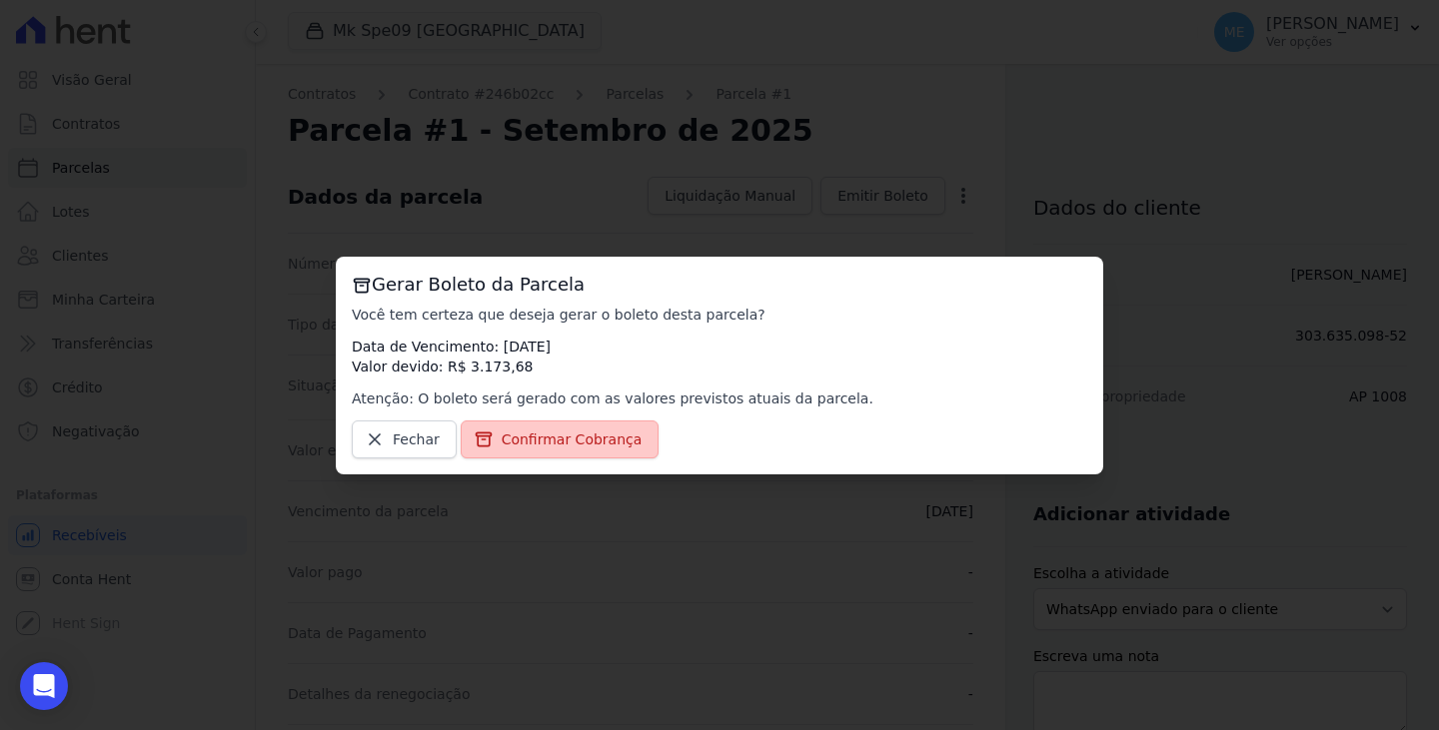
click at [486, 428] on link "Confirmar Cobrança" at bounding box center [560, 440] width 199 height 38
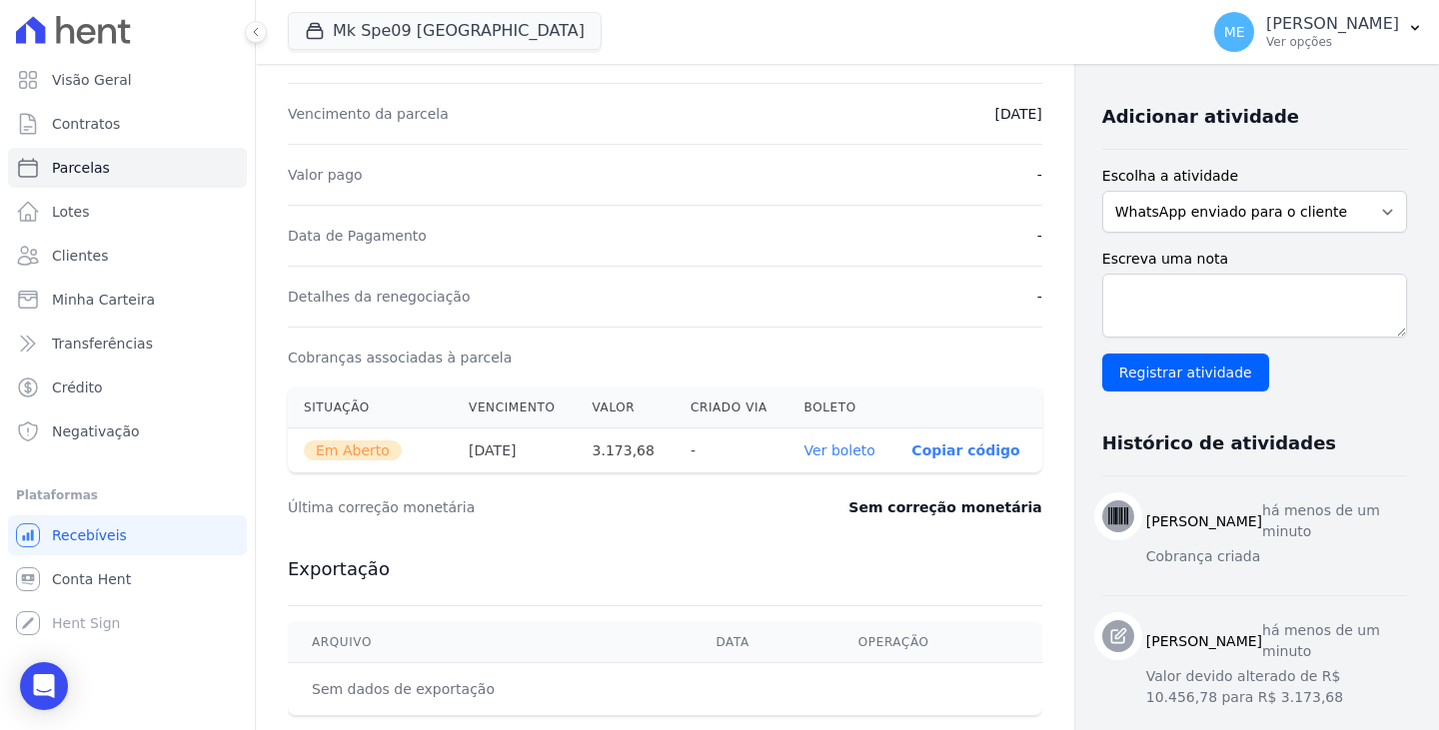
scroll to position [400, 0]
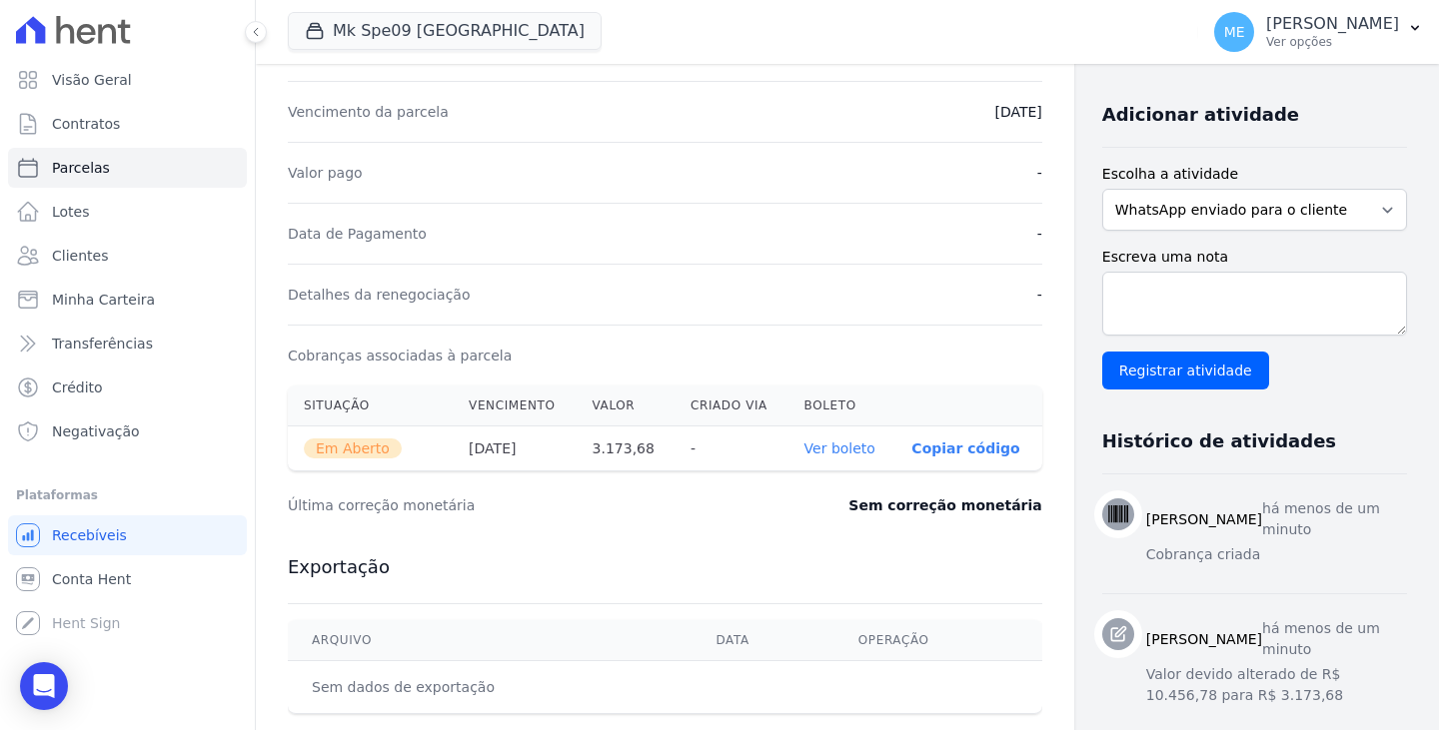
click at [804, 447] on link "Ver boleto" at bounding box center [839, 449] width 71 height 16
